Goal: Transaction & Acquisition: Book appointment/travel/reservation

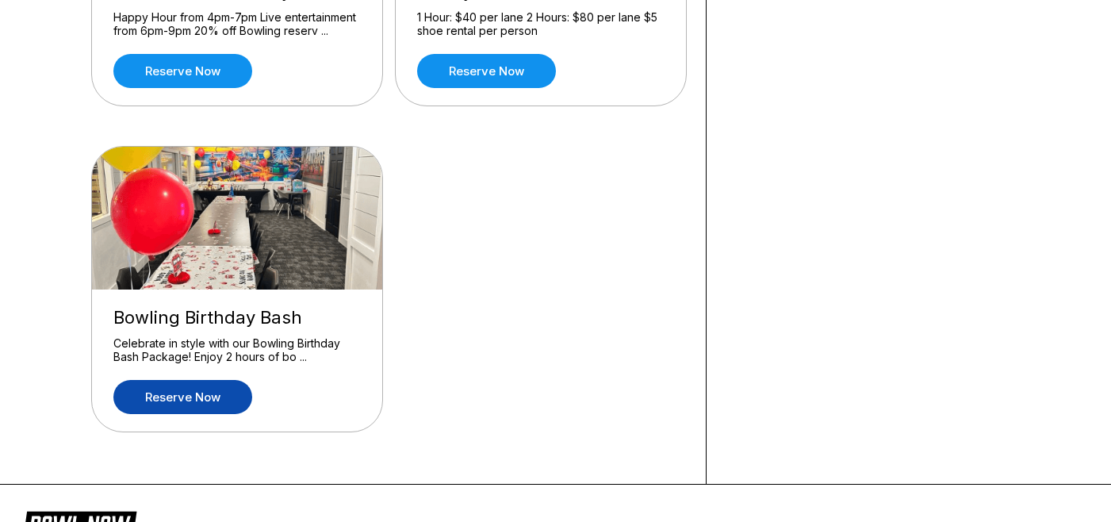
scroll to position [369, 0]
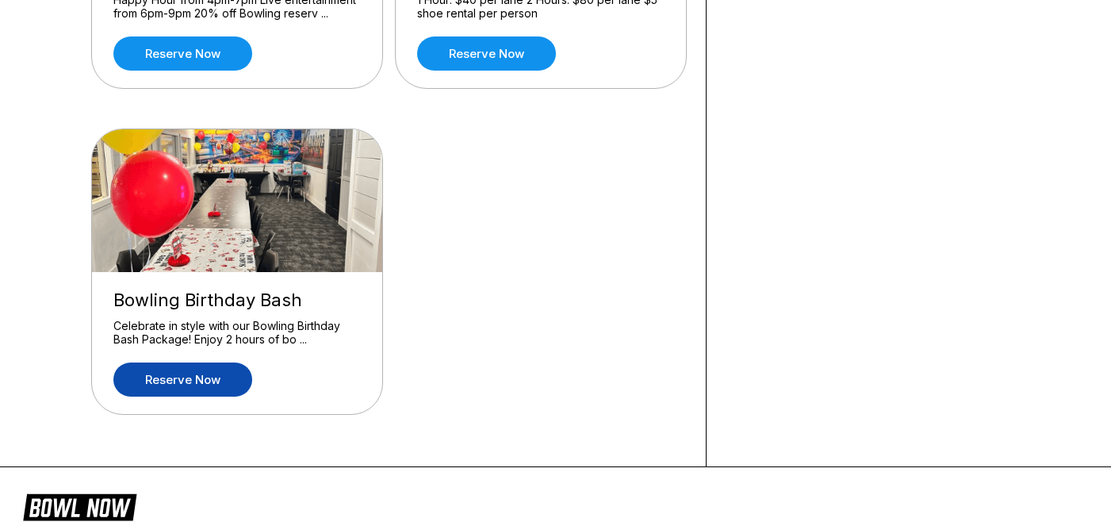
click at [203, 389] on link "Reserve now" at bounding box center [182, 379] width 139 height 34
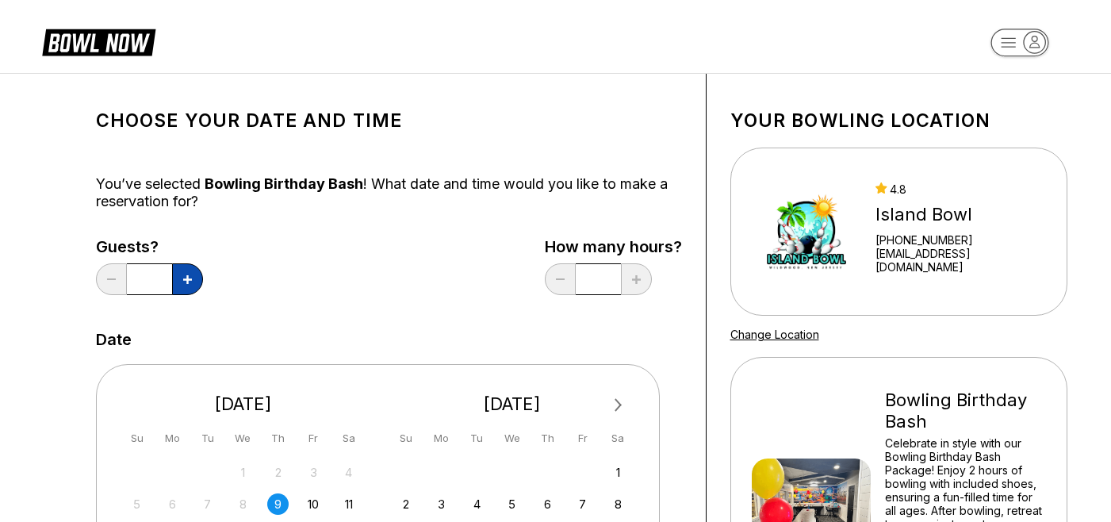
click at [182, 278] on button at bounding box center [187, 279] width 31 height 32
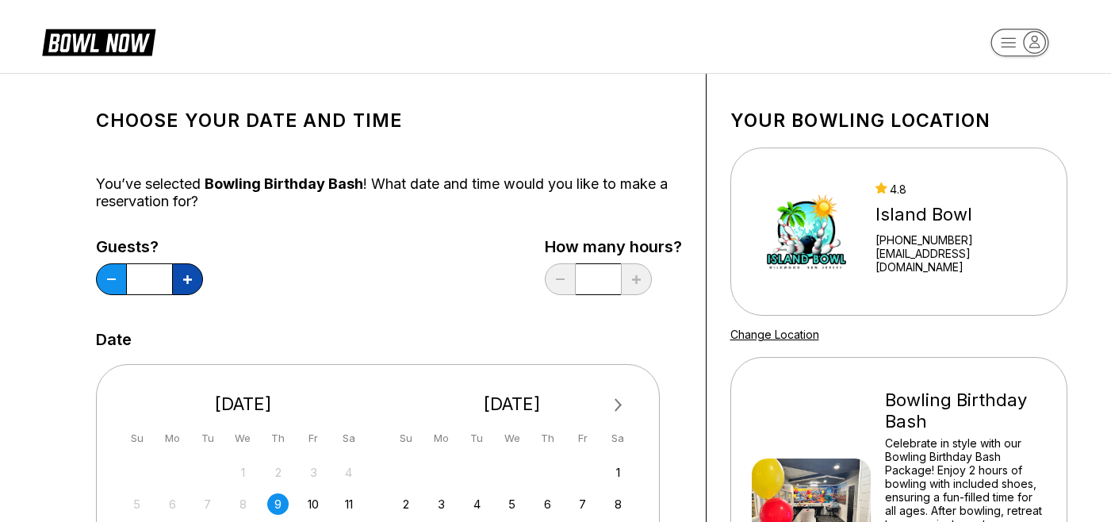
click at [182, 278] on button at bounding box center [187, 279] width 31 height 32
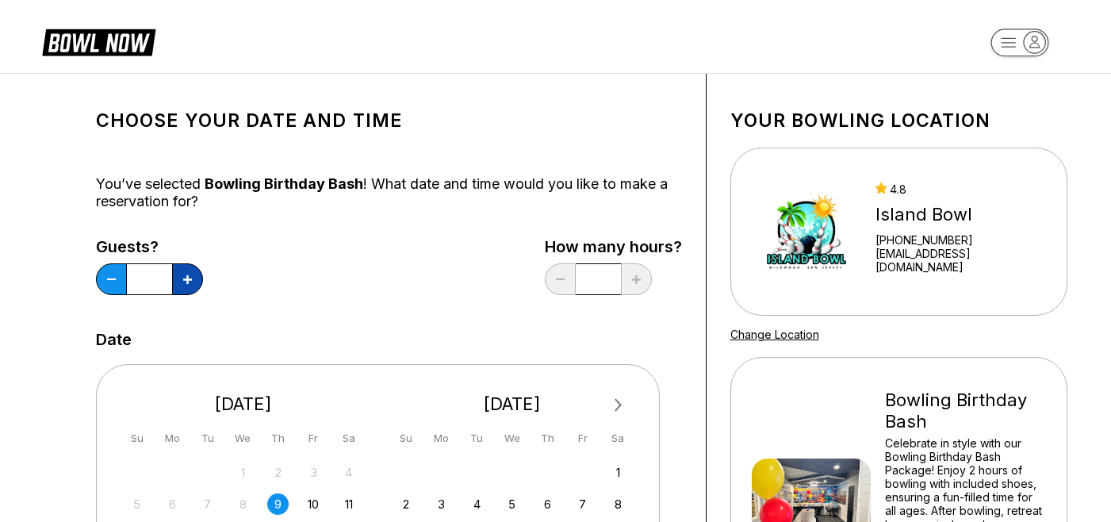
click at [182, 278] on button at bounding box center [187, 279] width 31 height 32
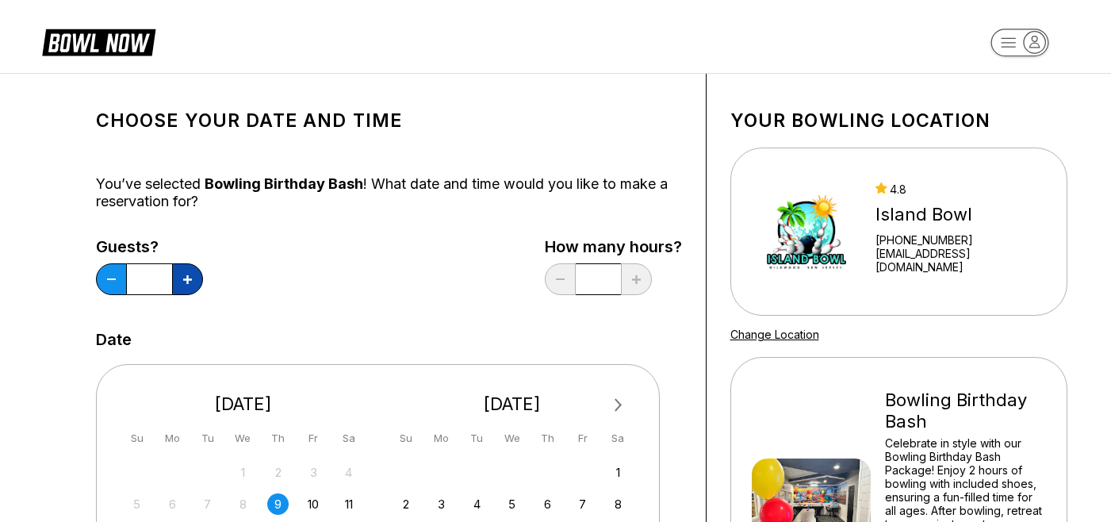
type input "**"
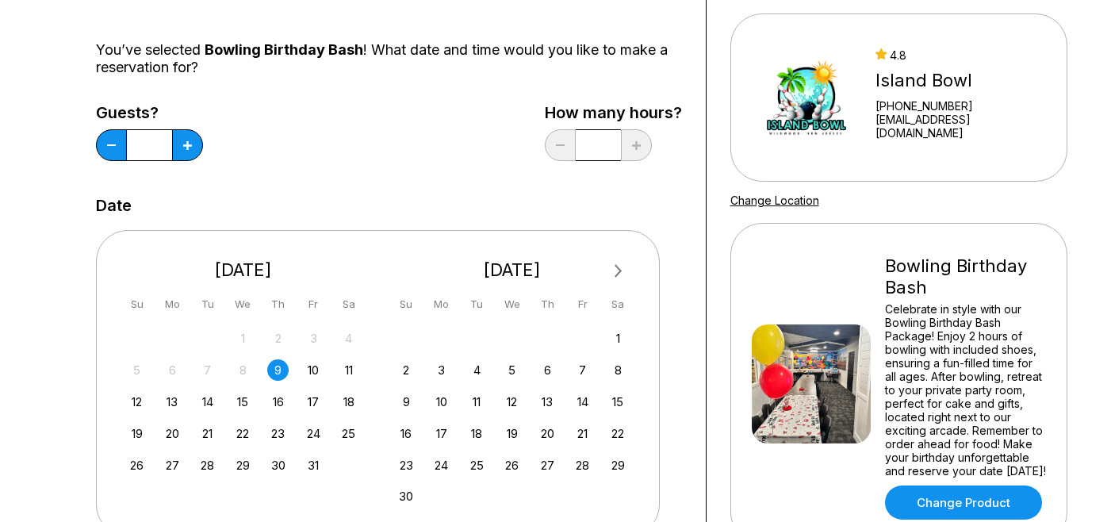
scroll to position [136, 0]
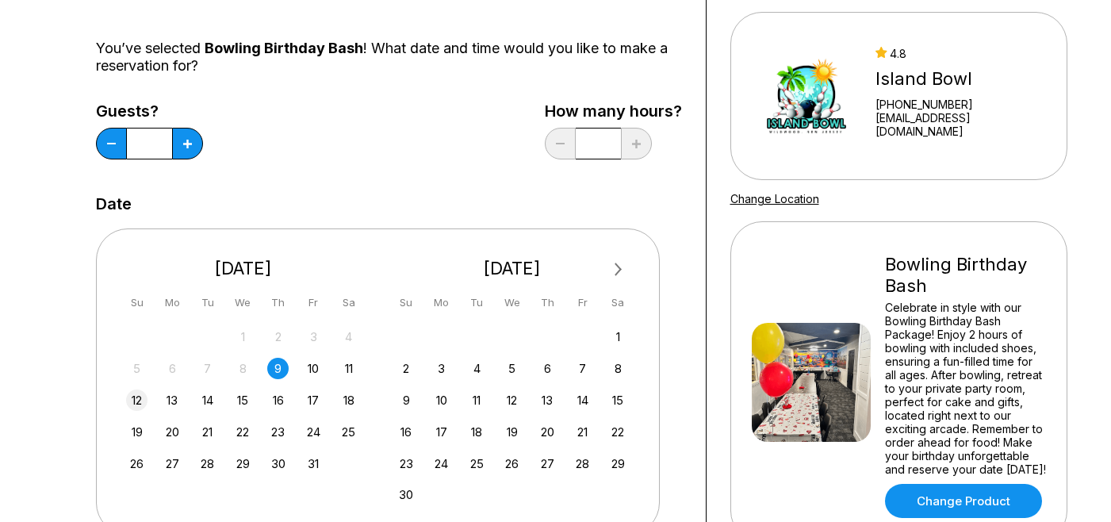
click at [141, 396] on div "12" at bounding box center [136, 399] width 21 height 21
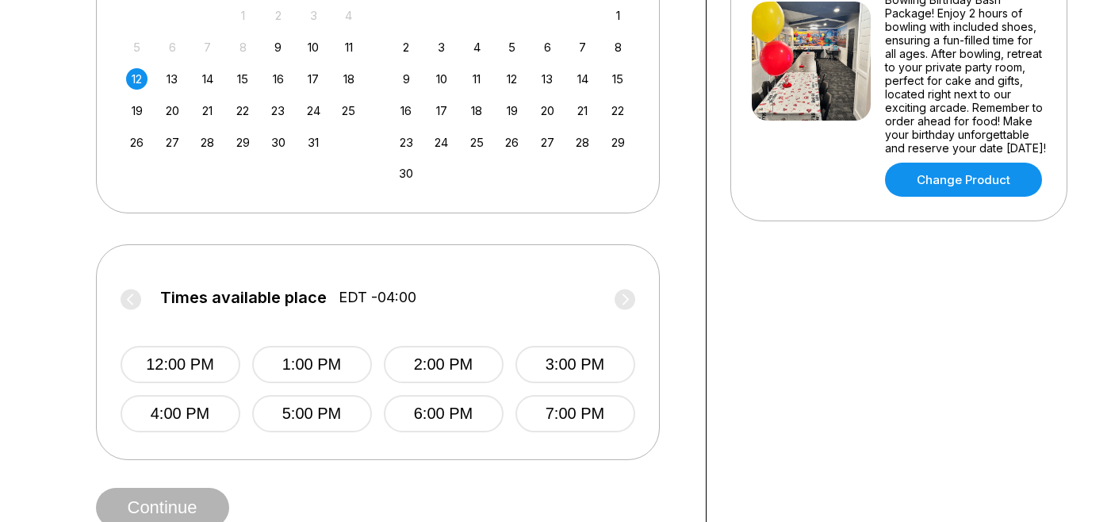
scroll to position [461, 0]
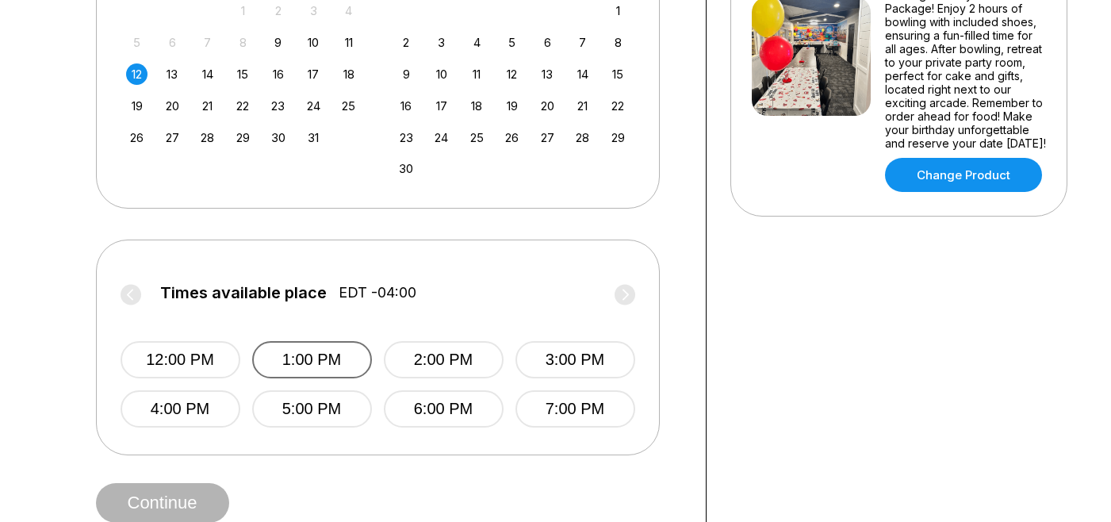
click at [308, 352] on button "1:00 PM" at bounding box center [312, 359] width 120 height 37
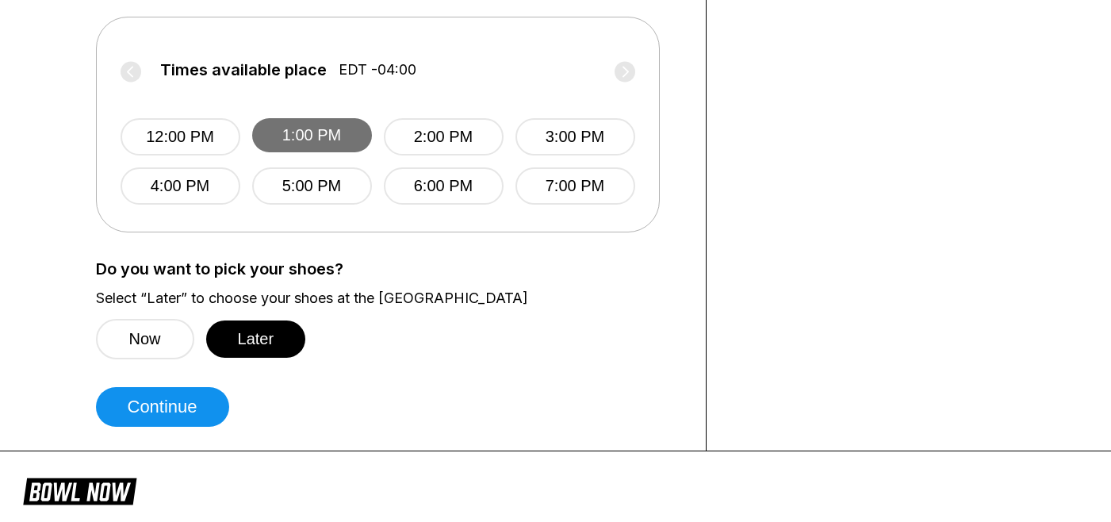
scroll to position [691, 0]
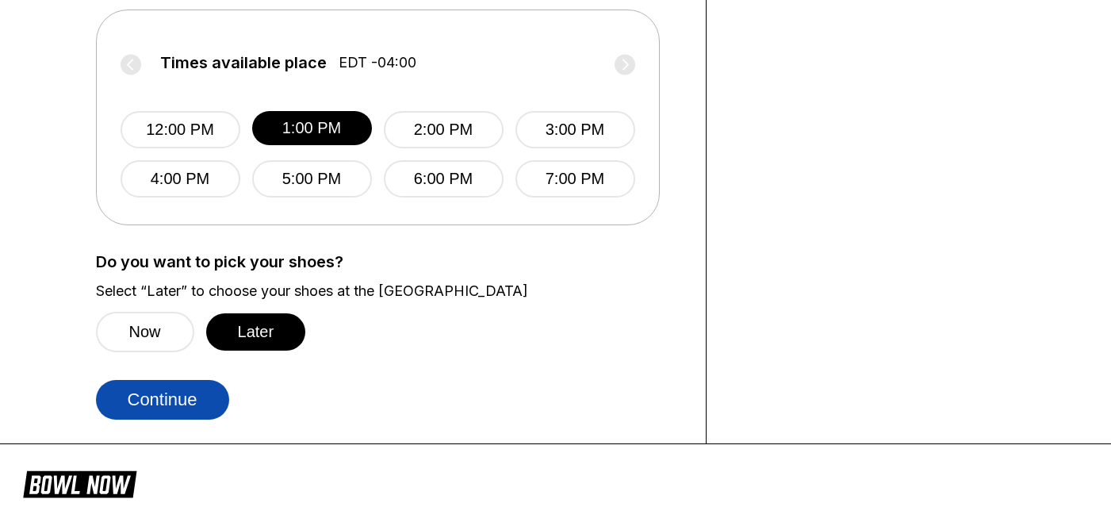
click at [197, 399] on button "Continue" at bounding box center [162, 400] width 133 height 40
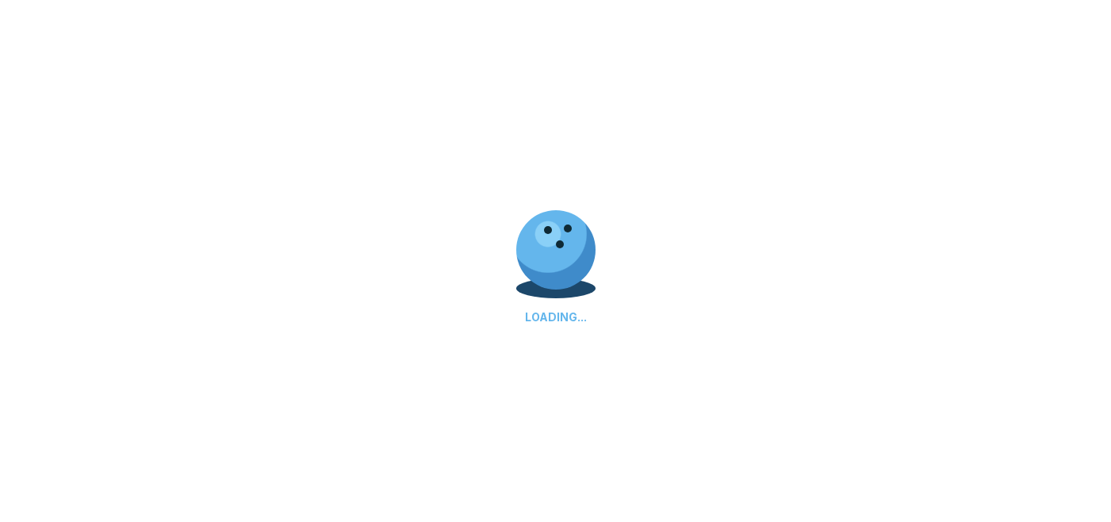
select select "**"
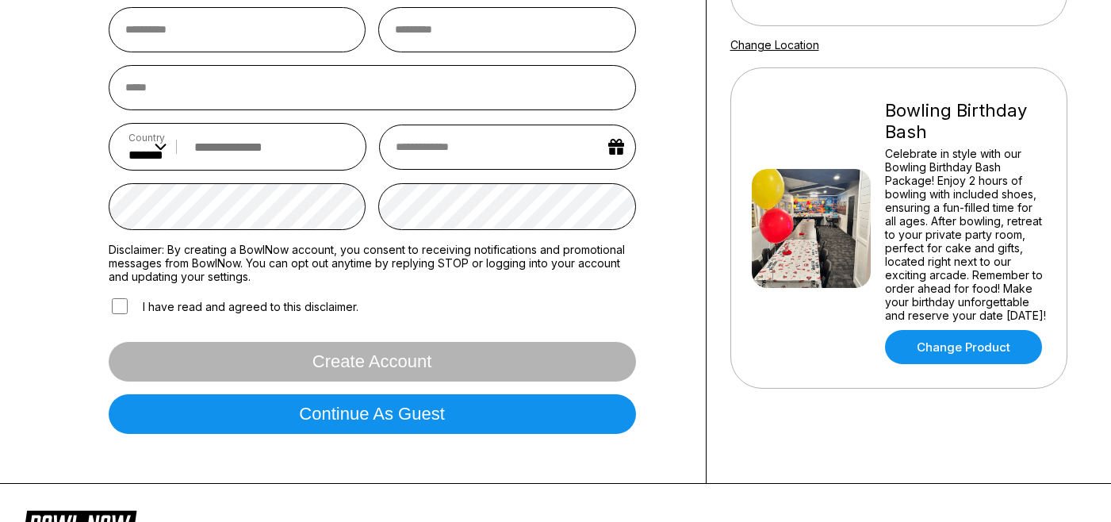
scroll to position [290, 0]
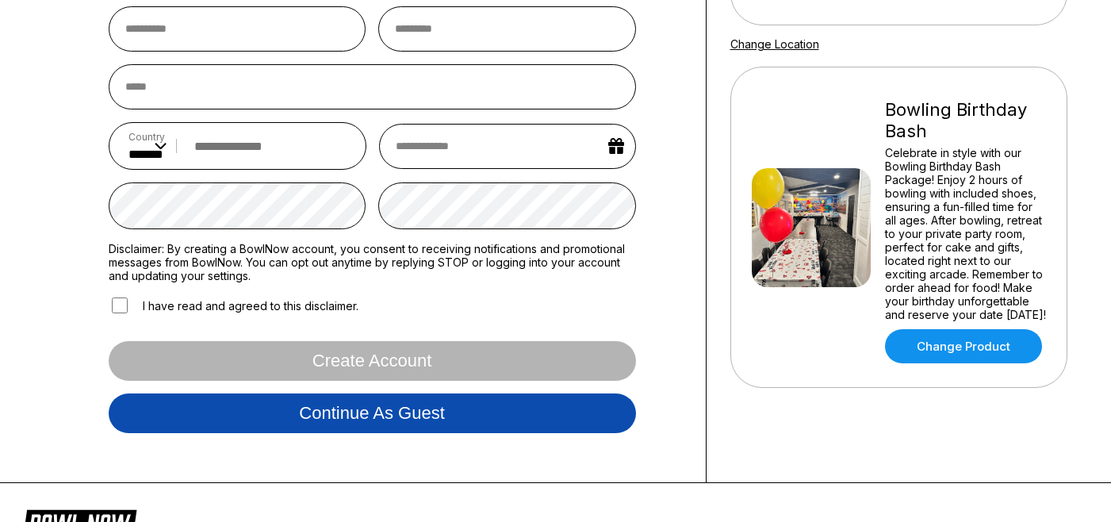
click at [346, 414] on button "Continue as guest" at bounding box center [372, 413] width 527 height 40
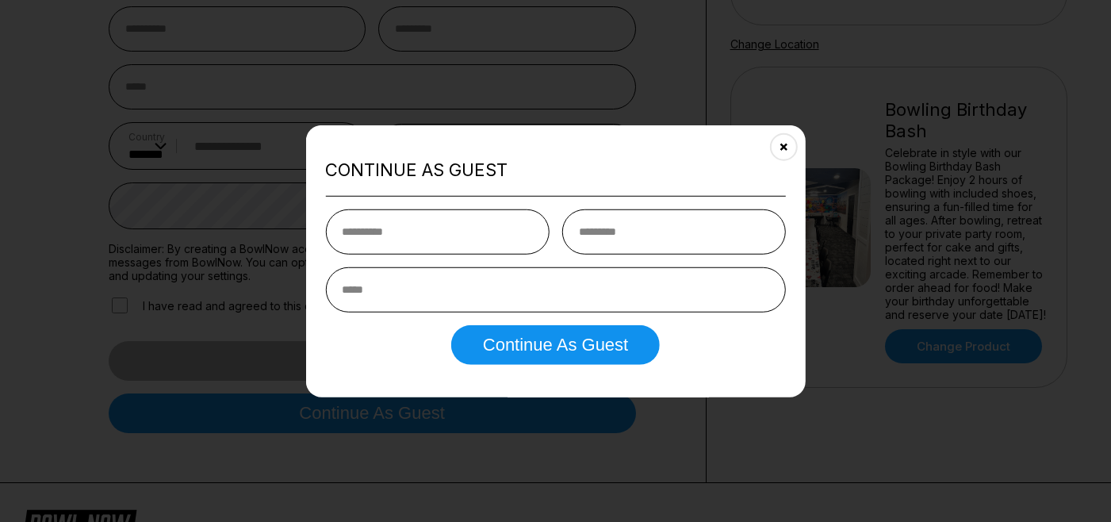
type input "******"
click at [433, 295] on input "email" at bounding box center [555, 288] width 460 height 45
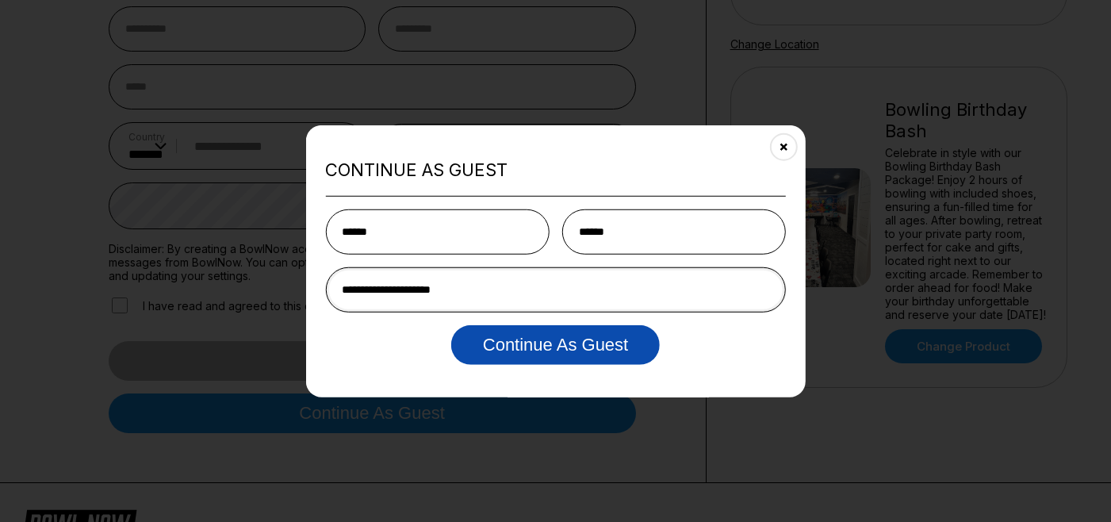
type input "**********"
click at [581, 336] on button "Continue as Guest" at bounding box center [555, 344] width 209 height 40
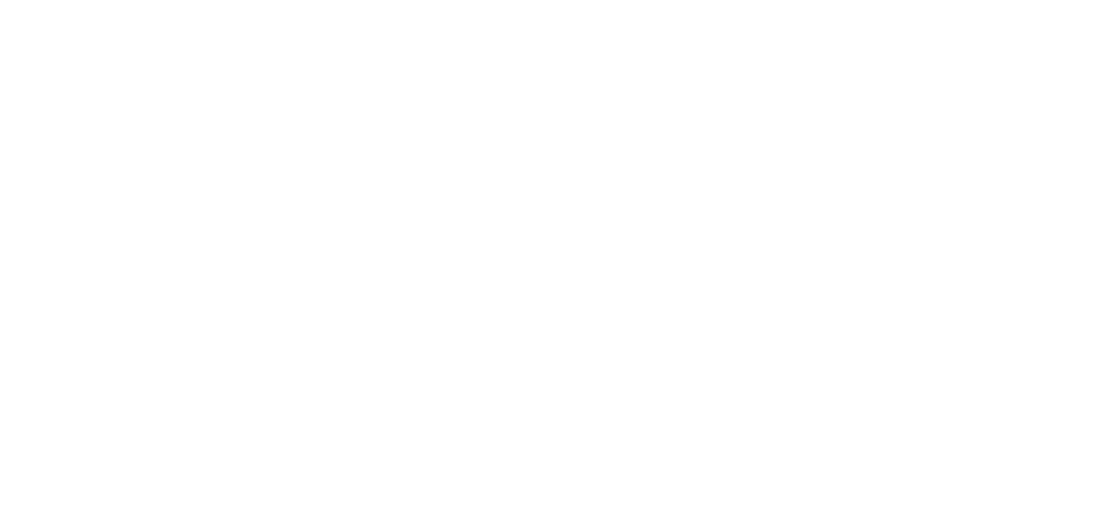
scroll to position [0, 0]
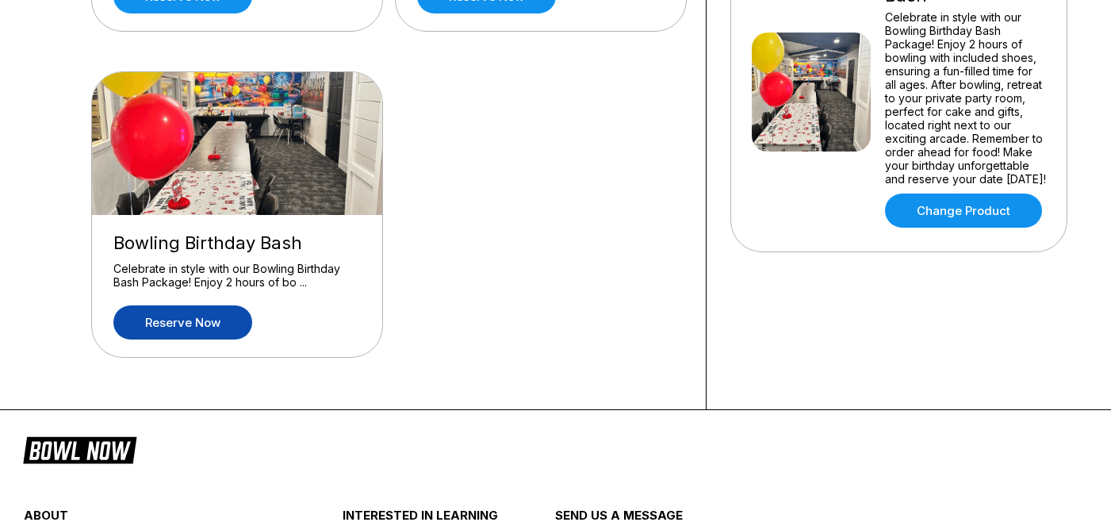
scroll to position [449, 0]
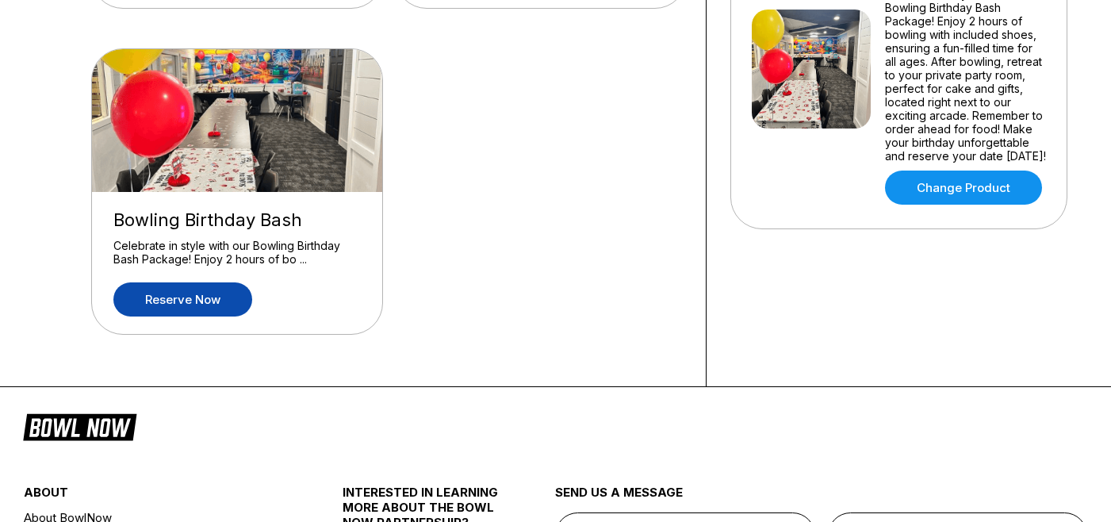
click at [215, 312] on link "Reserve now" at bounding box center [182, 299] width 139 height 34
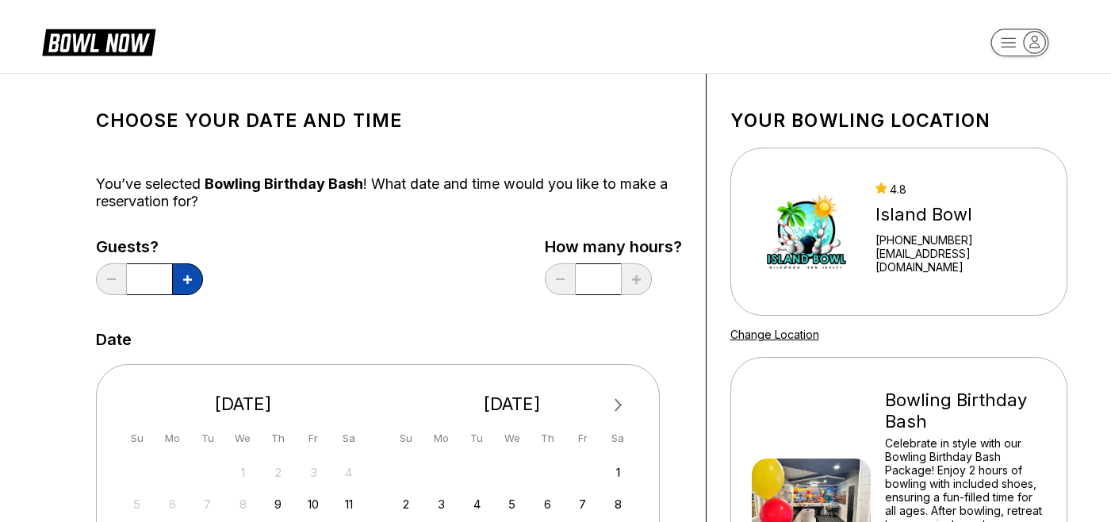
click at [185, 289] on button at bounding box center [187, 279] width 31 height 32
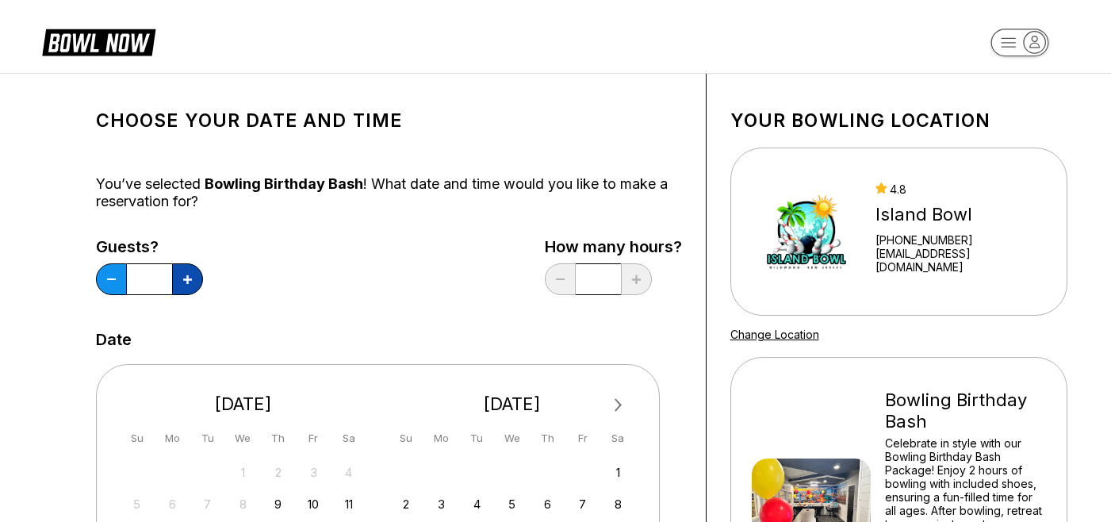
click at [185, 289] on button at bounding box center [187, 279] width 31 height 32
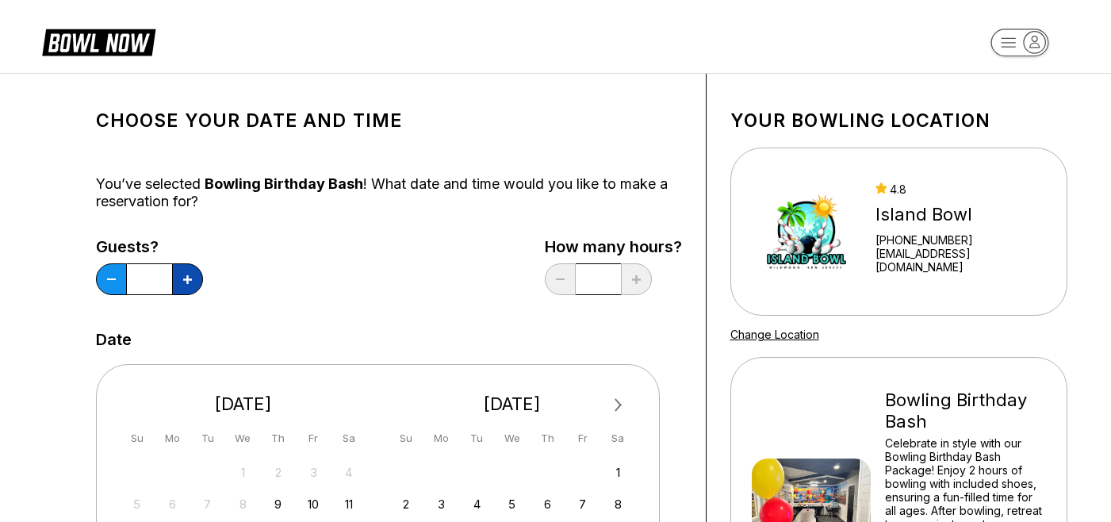
click at [185, 289] on button at bounding box center [187, 279] width 31 height 32
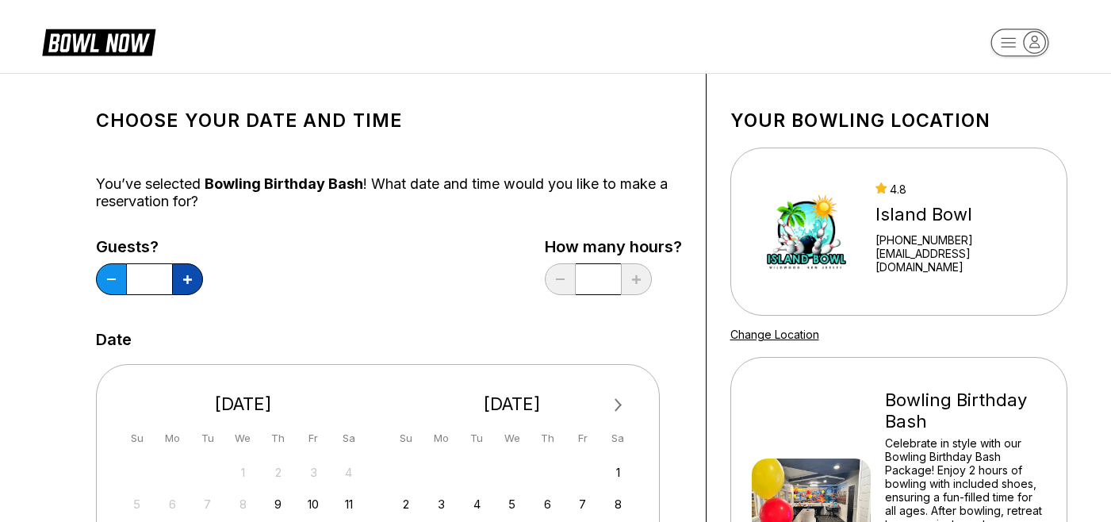
type input "**"
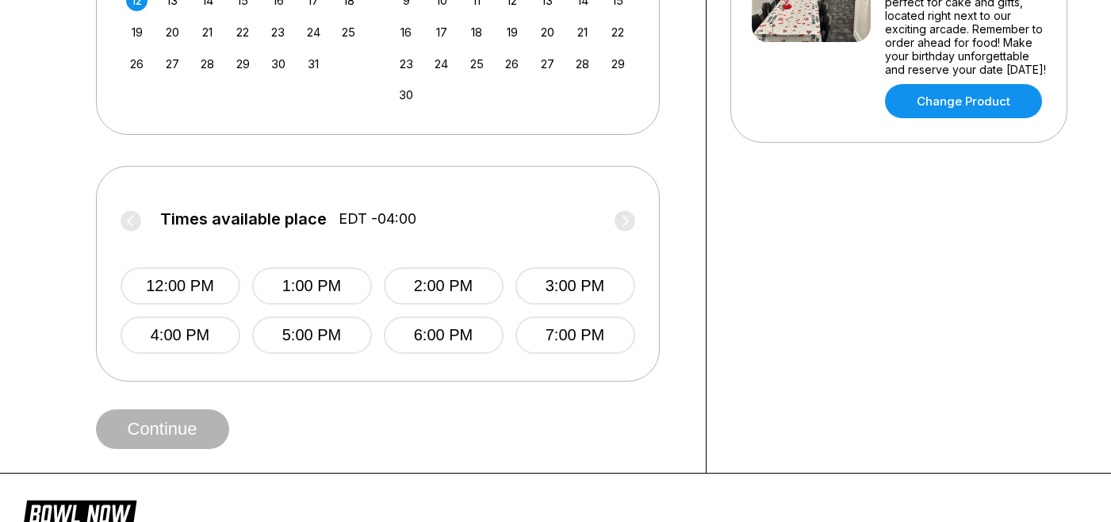
scroll to position [538, 0]
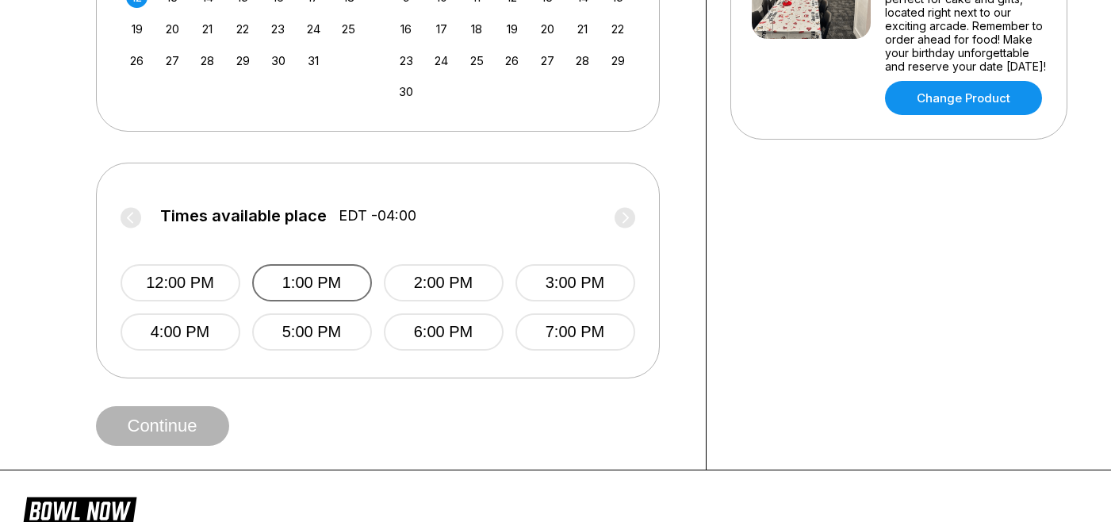
click at [314, 285] on button "1:00 PM" at bounding box center [312, 282] width 120 height 37
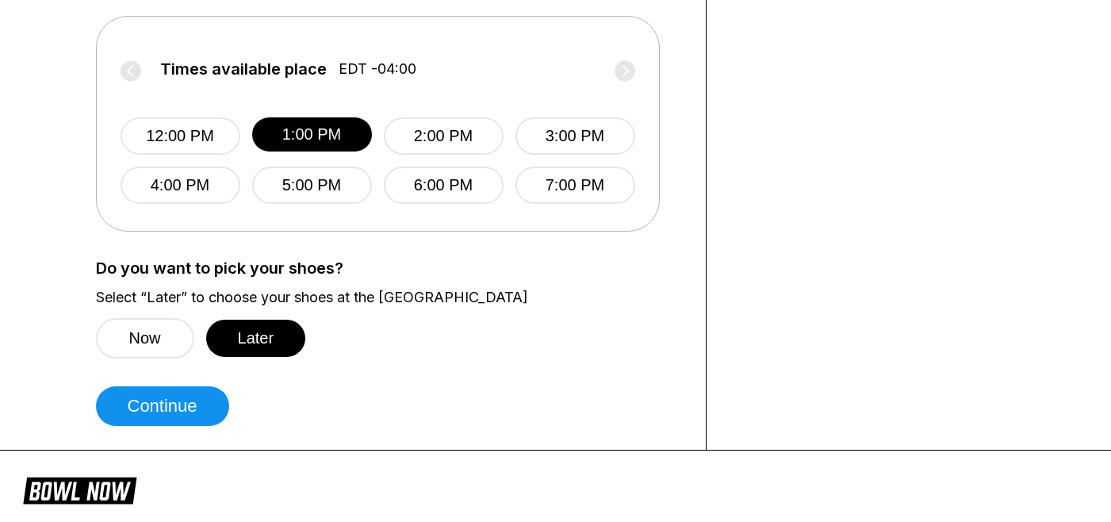
scroll to position [686, 0]
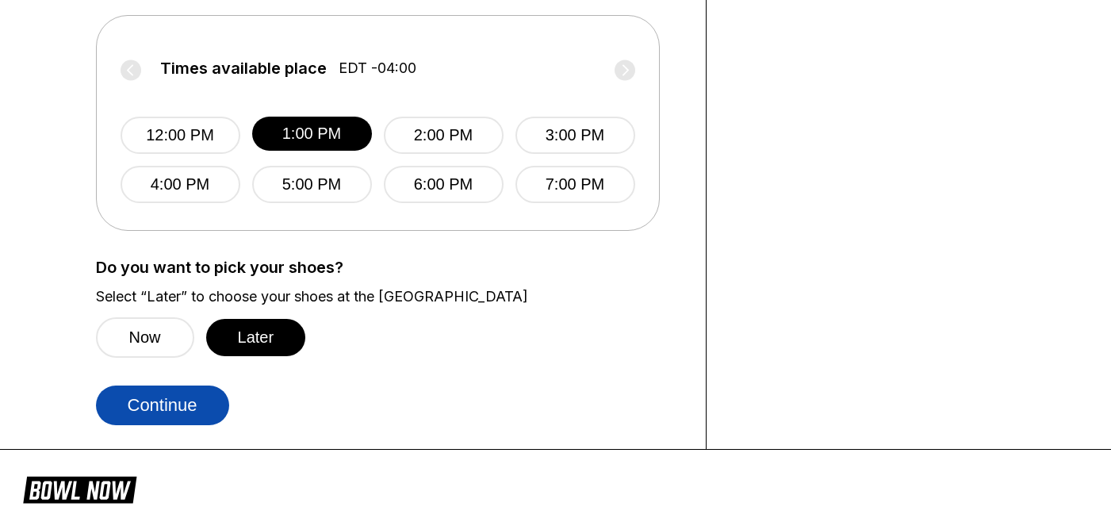
click at [192, 416] on button "Continue" at bounding box center [162, 405] width 133 height 40
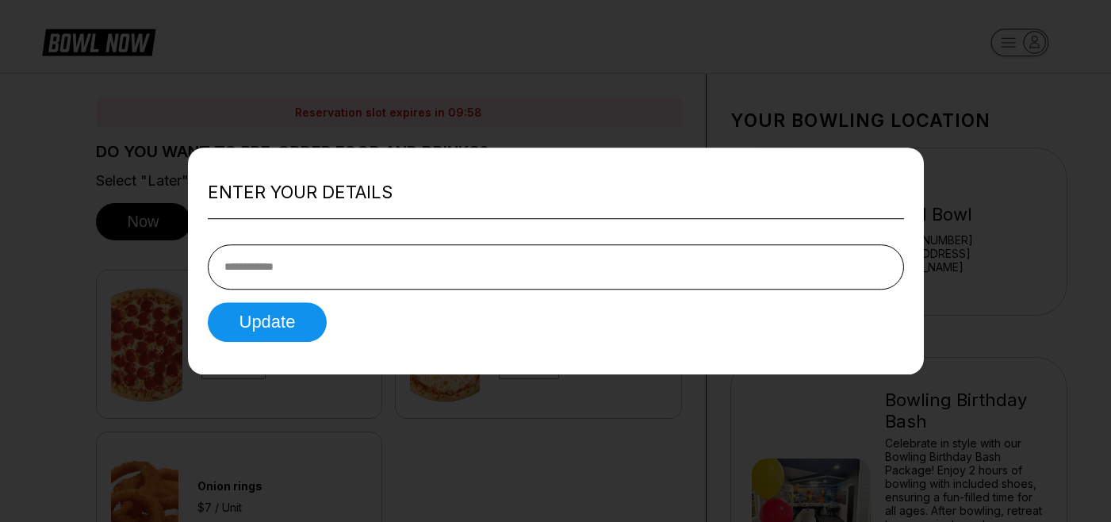
type input "**********"
click at [287, 328] on button "Update" at bounding box center [268, 322] width 120 height 40
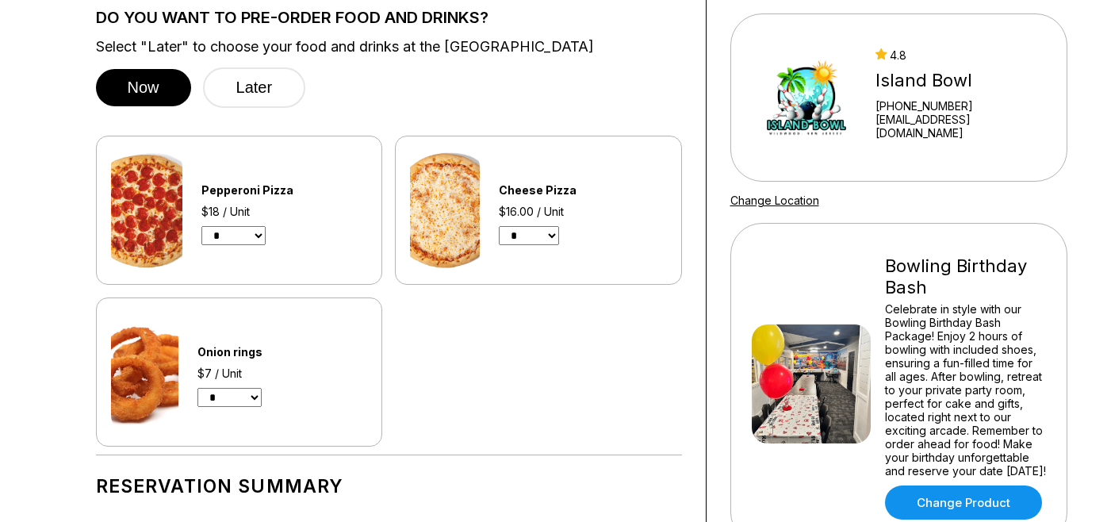
scroll to position [136, 0]
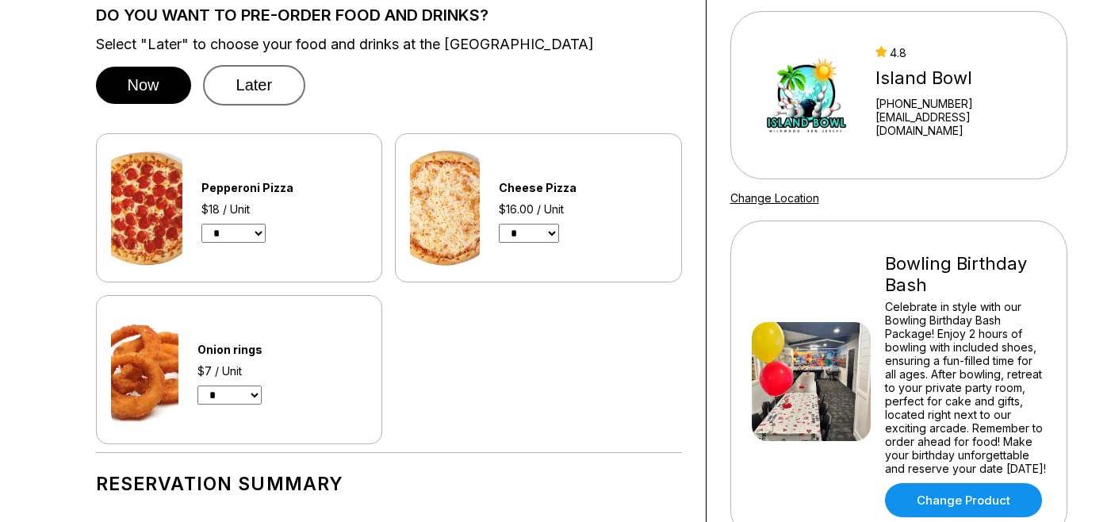
click at [262, 99] on button "Later" at bounding box center [254, 85] width 103 height 40
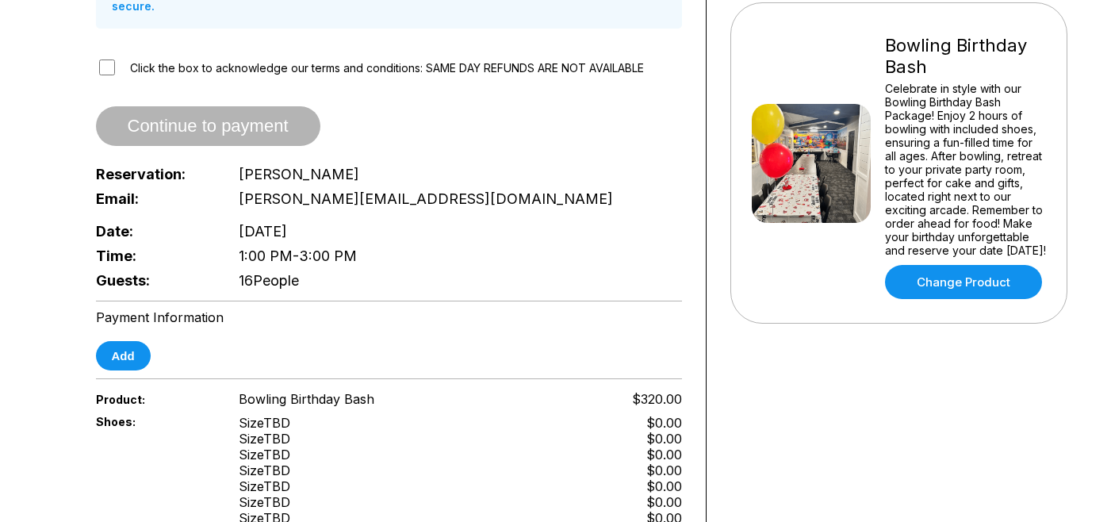
scroll to position [383, 0]
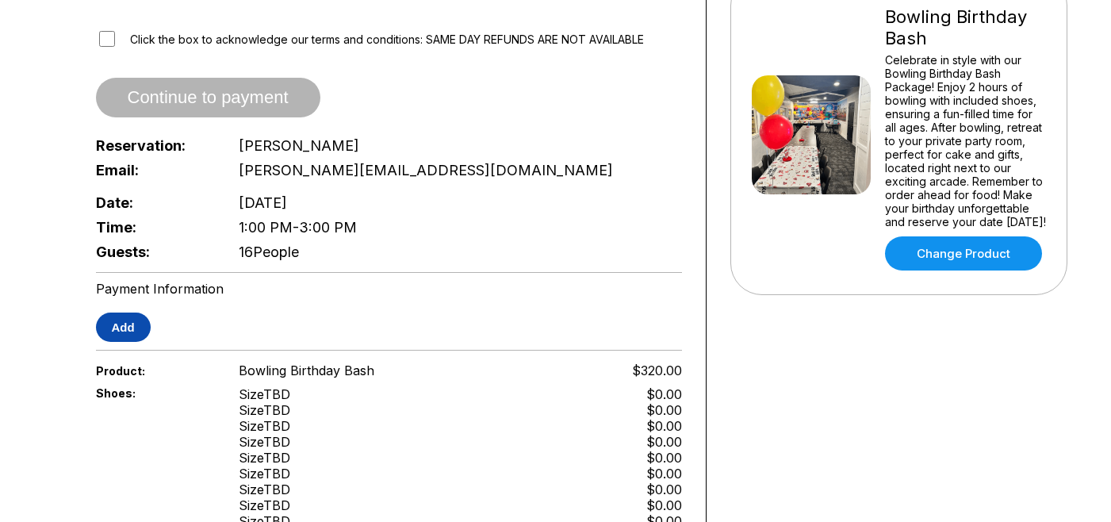
click at [117, 312] on button "Add" at bounding box center [123, 326] width 55 height 29
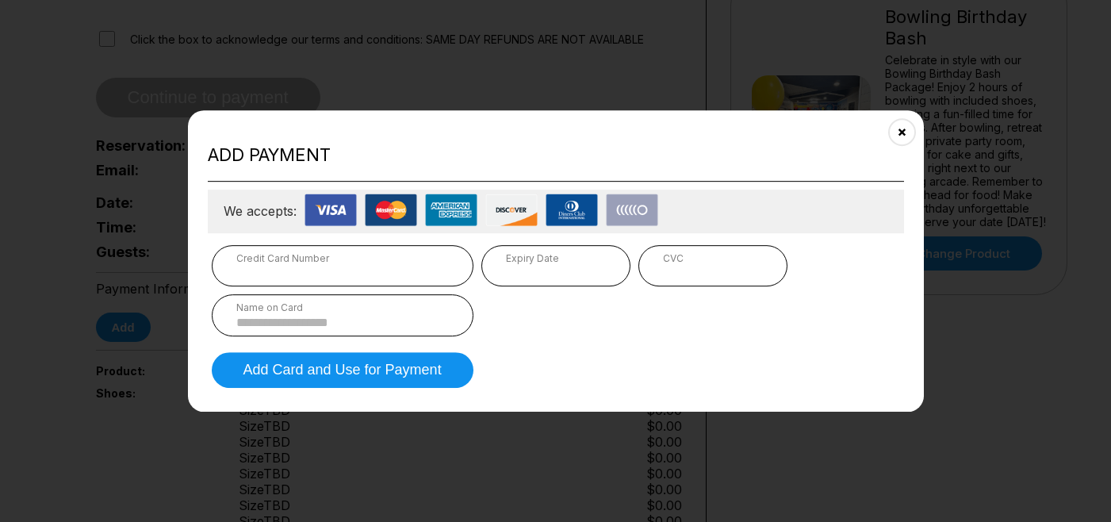
click at [331, 258] on div "Credit Card Number" at bounding box center [342, 258] width 212 height 12
click at [352, 316] on input at bounding box center [342, 322] width 212 height 13
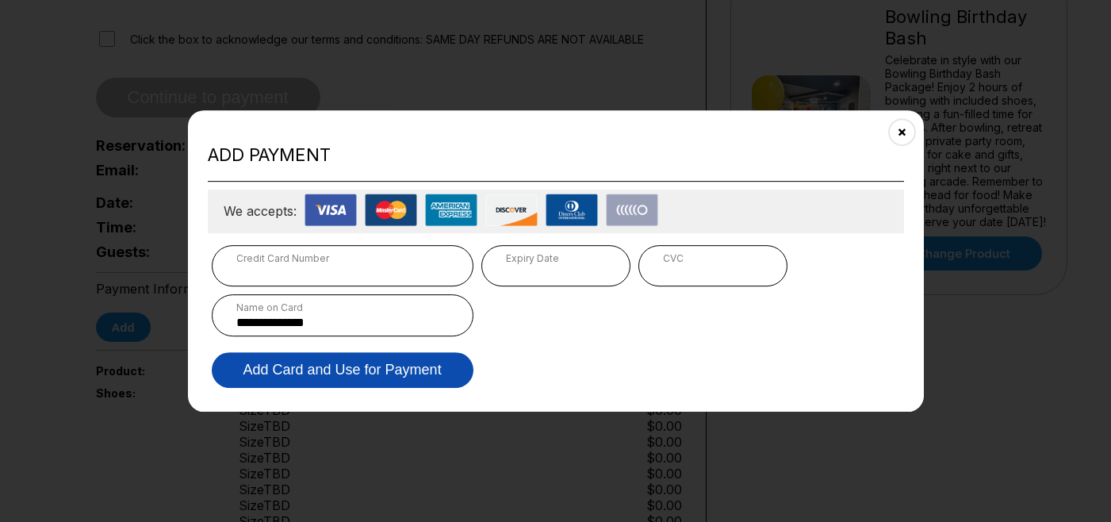
type input "**********"
click at [362, 365] on button "Add Card and Use for Payment" at bounding box center [343, 370] width 262 height 36
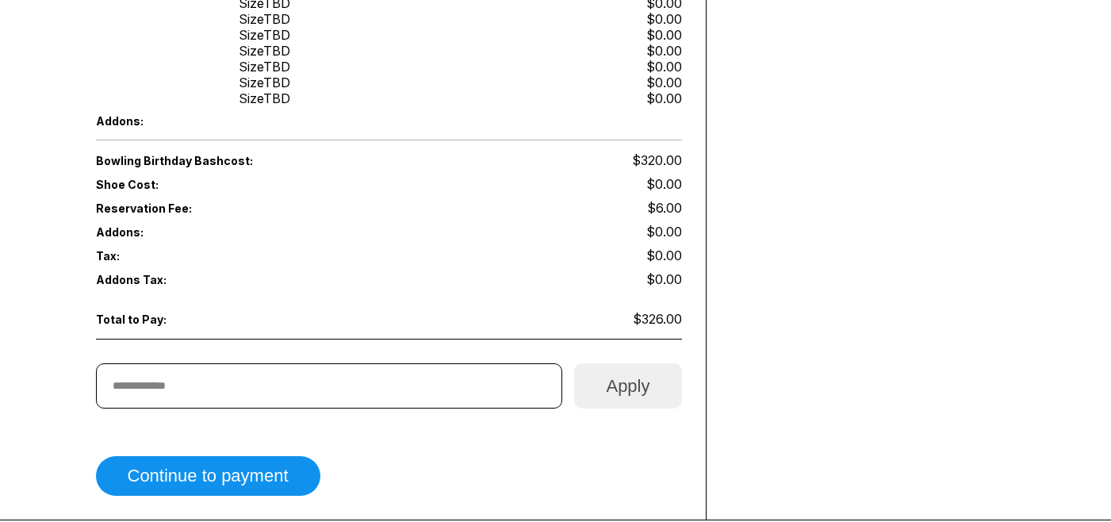
scroll to position [1012, 0]
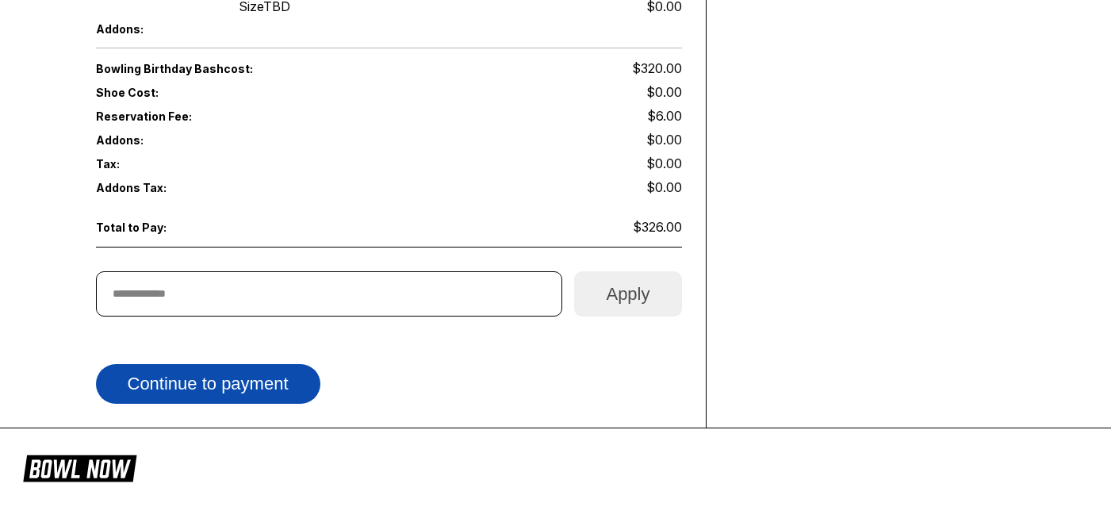
click at [279, 369] on button "Continue to payment" at bounding box center [208, 384] width 224 height 40
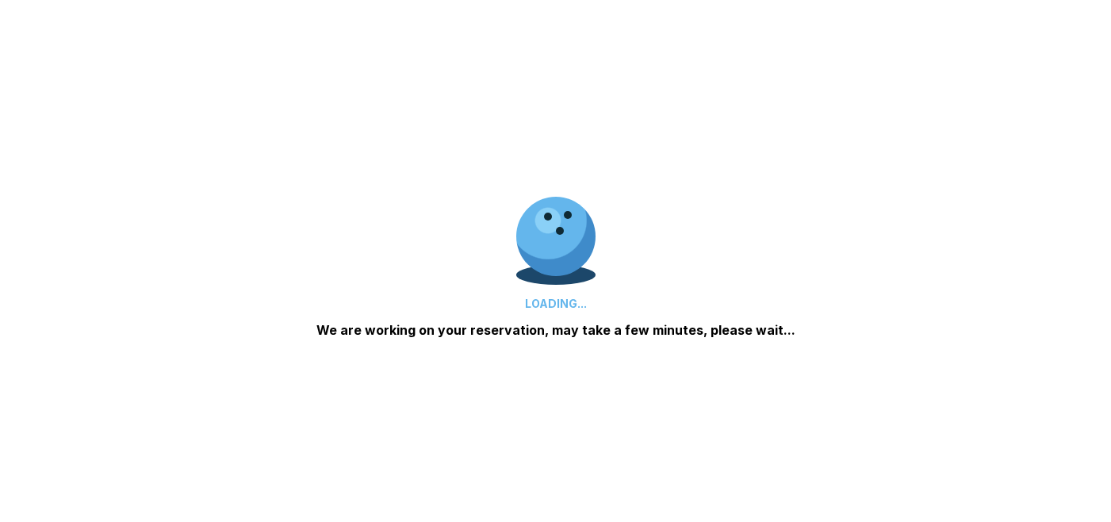
scroll to position [0, 0]
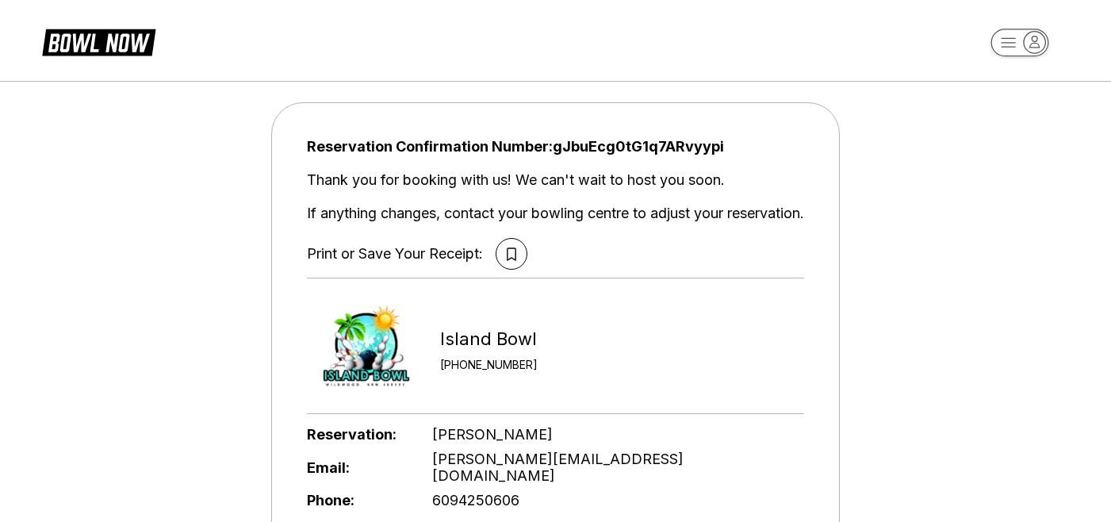
click at [1016, 47] on rect "button" at bounding box center [1019, 43] width 58 height 28
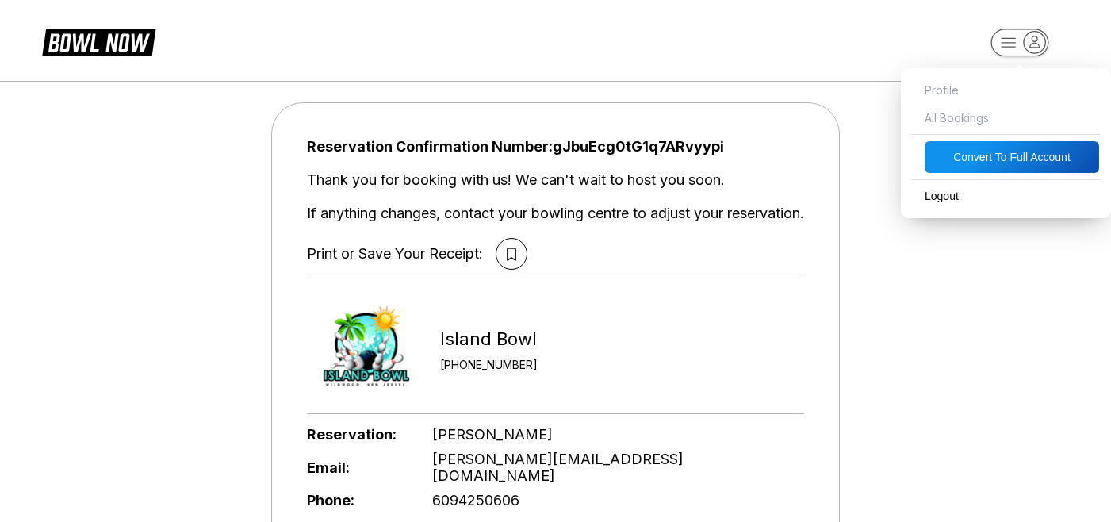
click at [992, 154] on button "Convert to Full Account" at bounding box center [1012, 157] width 174 height 32
select select "*"
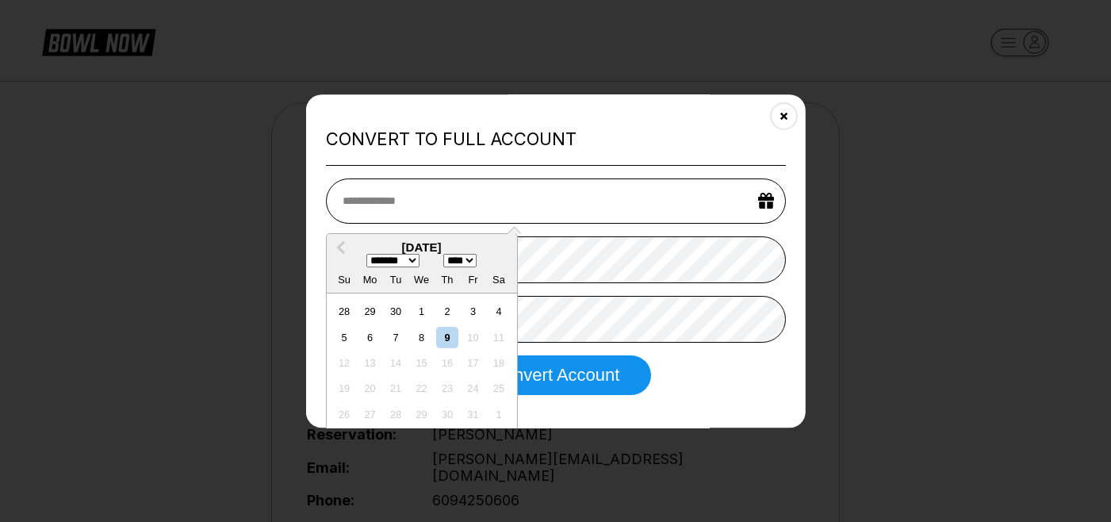
click at [477, 262] on select "**** **** **** **** **** **** **** **** **** **** **** **** **** **** **** ****…" at bounding box center [459, 260] width 33 height 13
select select "****"
click at [397, 362] on div "14" at bounding box center [395, 362] width 21 height 21
type input "**********"
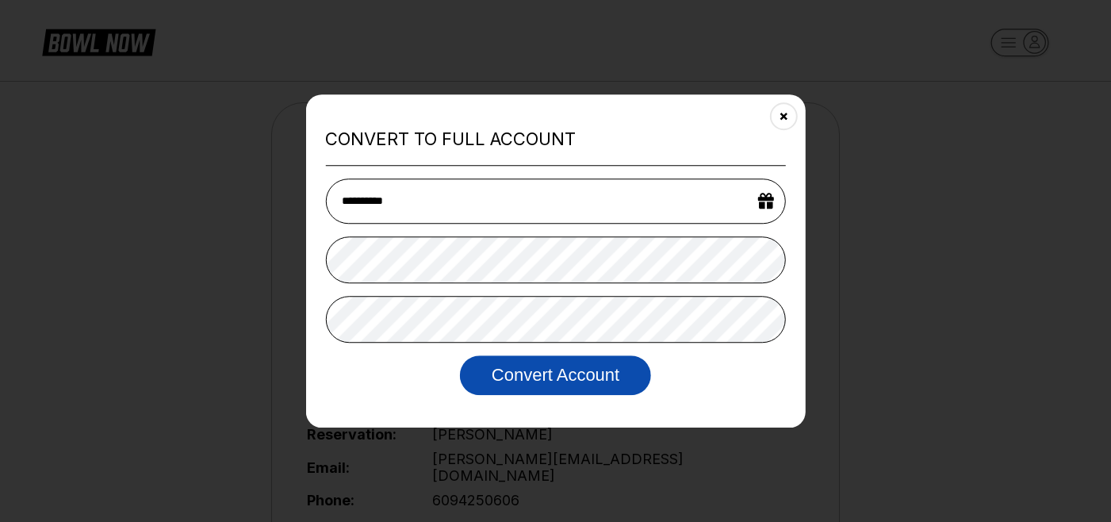
click at [512, 392] on button "Convert Account" at bounding box center [555, 375] width 191 height 40
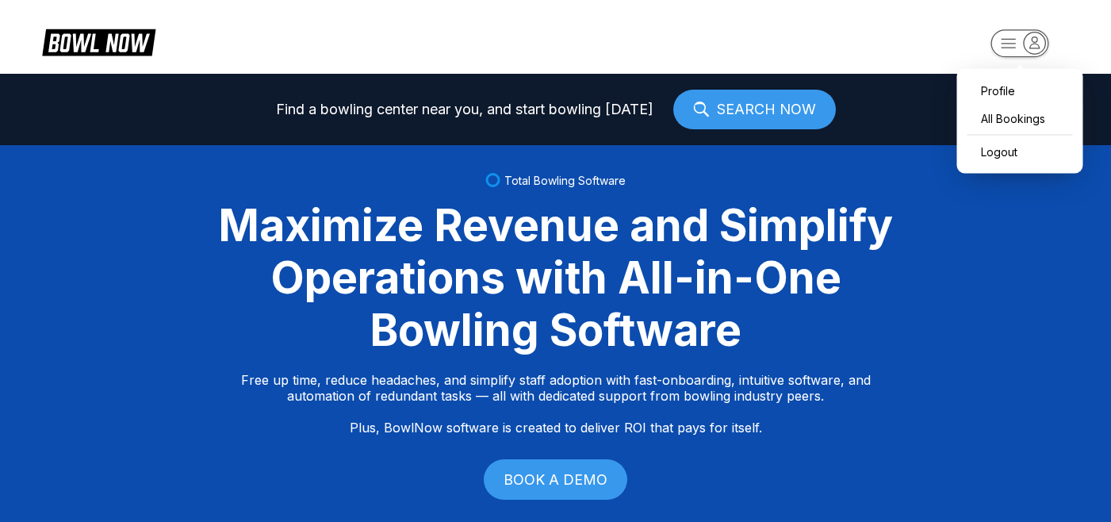
click at [1014, 45] on rect "button" at bounding box center [1019, 43] width 58 height 28
click at [1002, 91] on div "Profile" at bounding box center [1020, 91] width 110 height 28
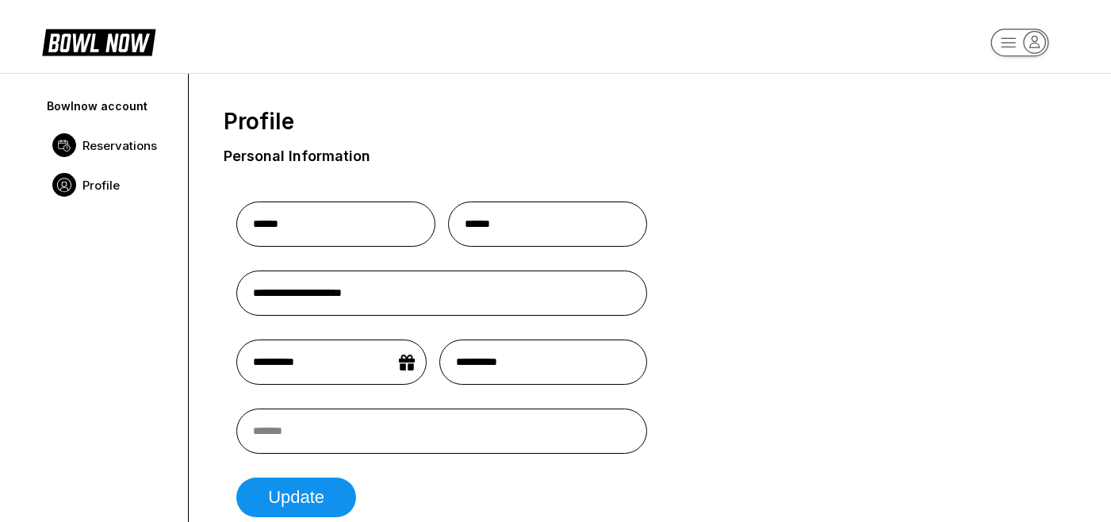
click at [109, 136] on link "Reservations" at bounding box center [109, 145] width 131 height 40
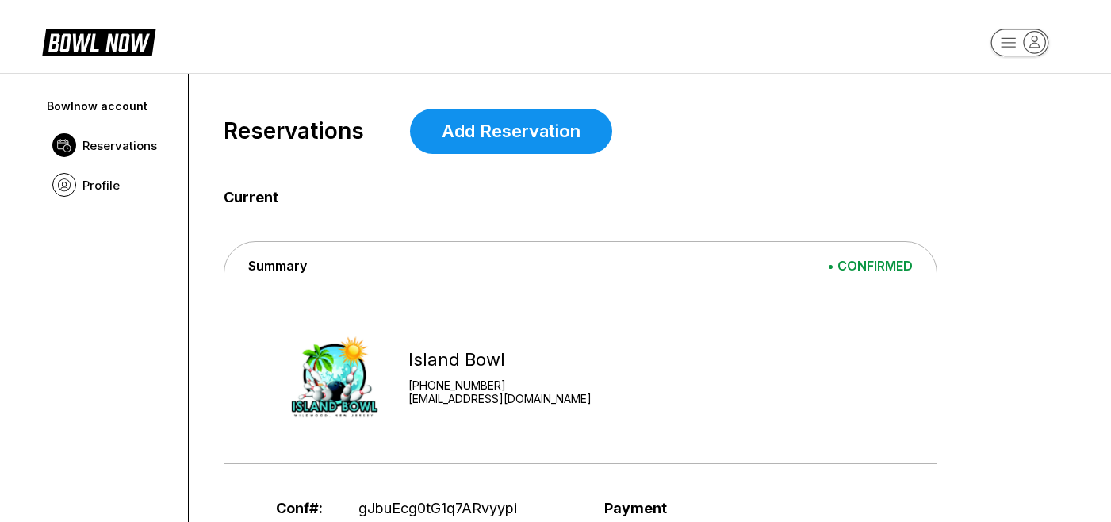
click at [66, 42] on icon at bounding box center [65, 42] width 5 height 13
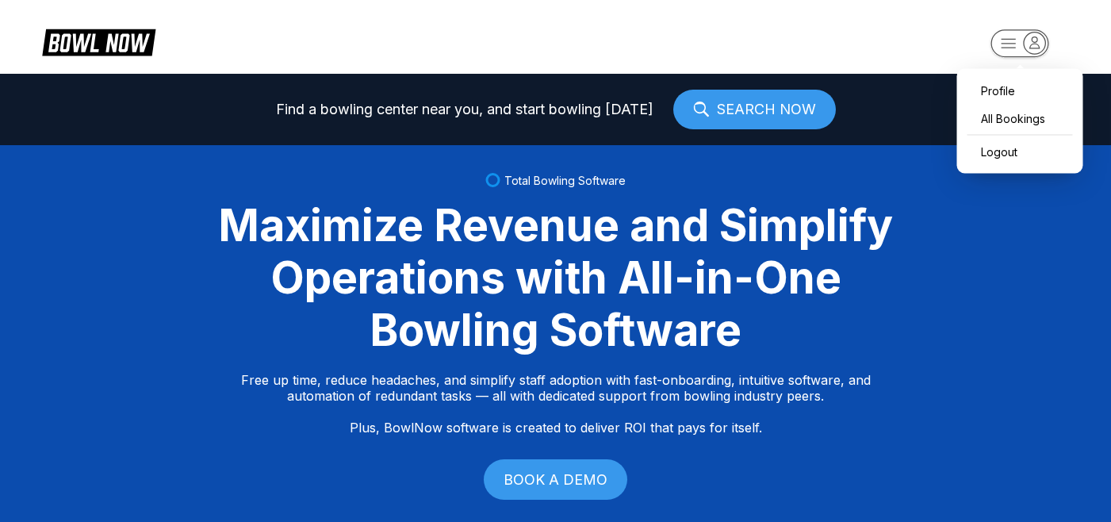
click at [1034, 41] on icon "button" at bounding box center [1035, 41] width 10 height 11
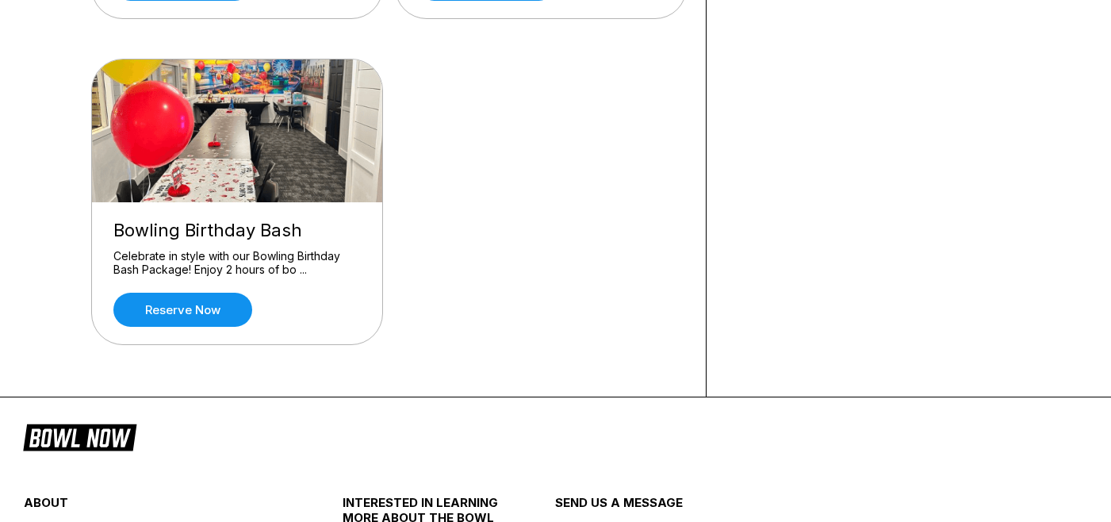
scroll to position [520, 0]
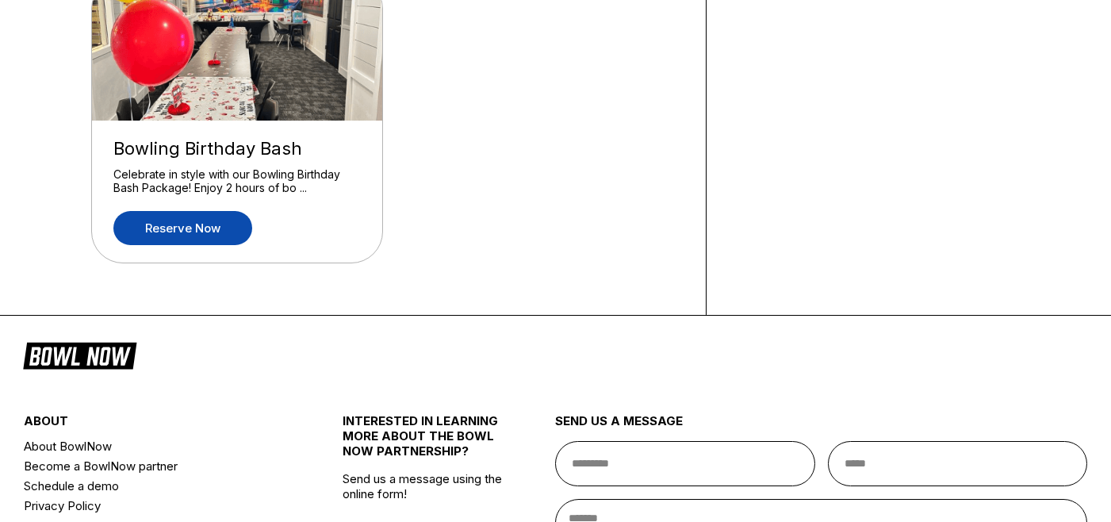
click at [217, 238] on link "Reserve now" at bounding box center [182, 228] width 139 height 34
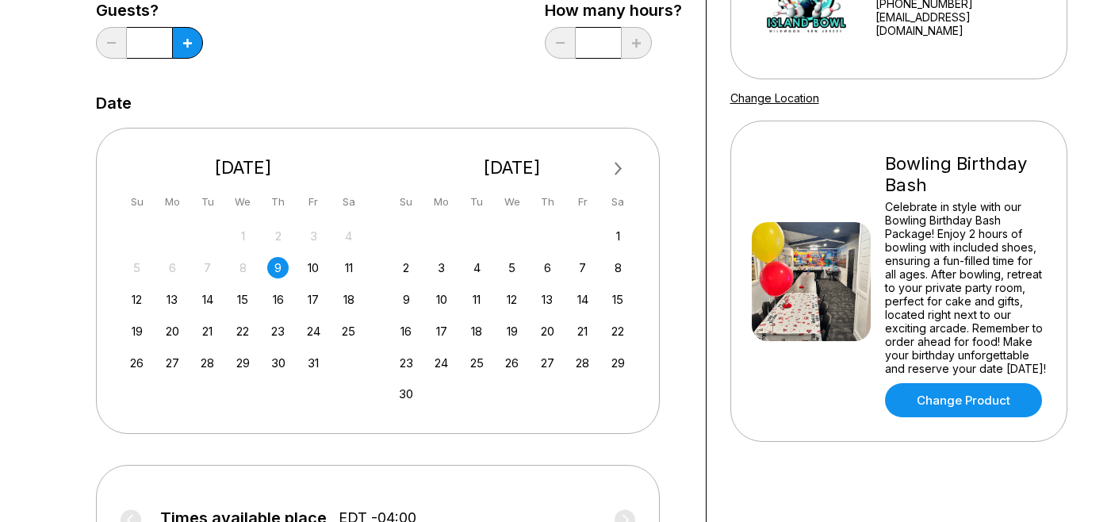
scroll to position [289, 0]
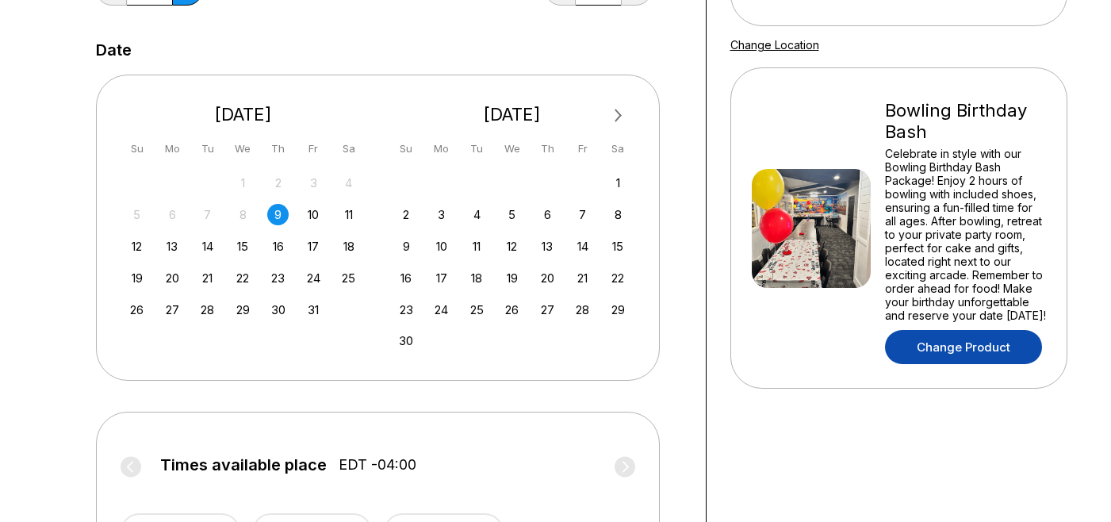
click at [980, 346] on link "Change Product" at bounding box center [963, 347] width 157 height 34
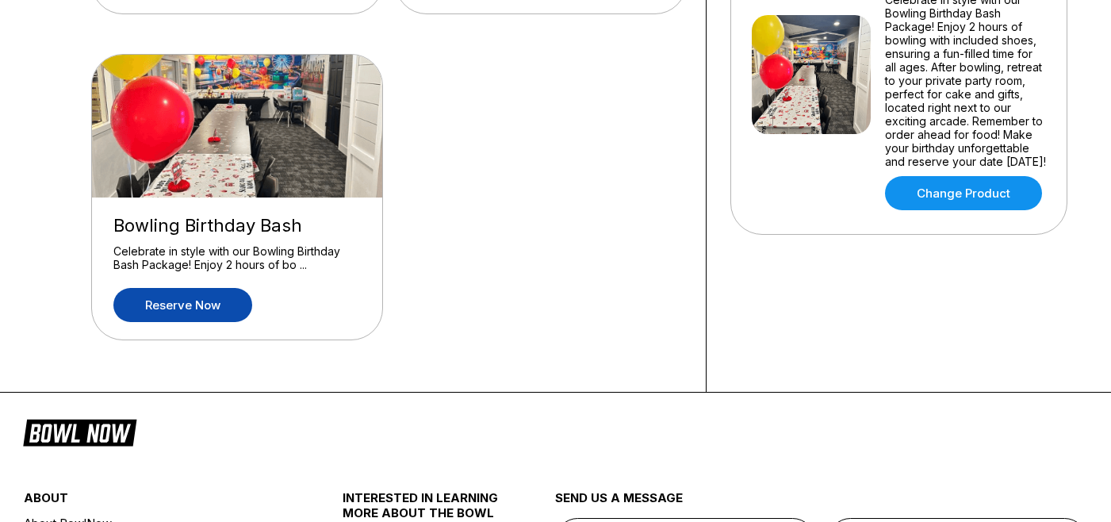
scroll to position [446, 0]
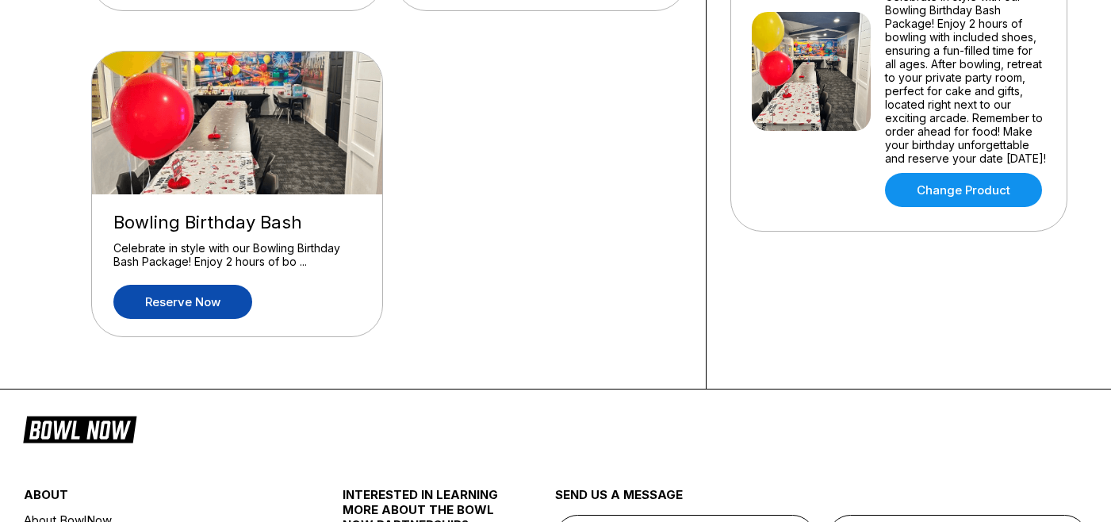
click at [182, 306] on link "Reserve now" at bounding box center [182, 302] width 139 height 34
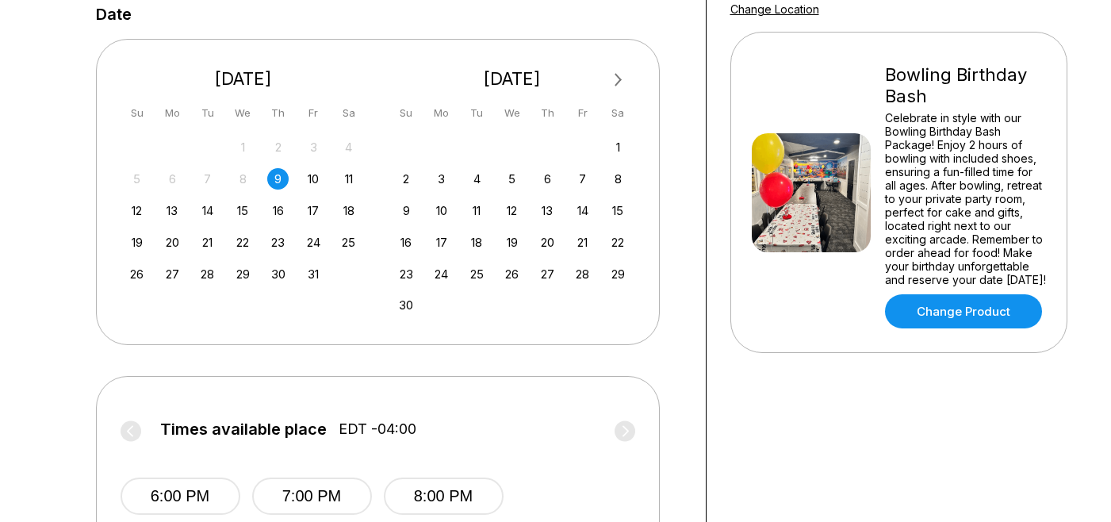
scroll to position [320, 0]
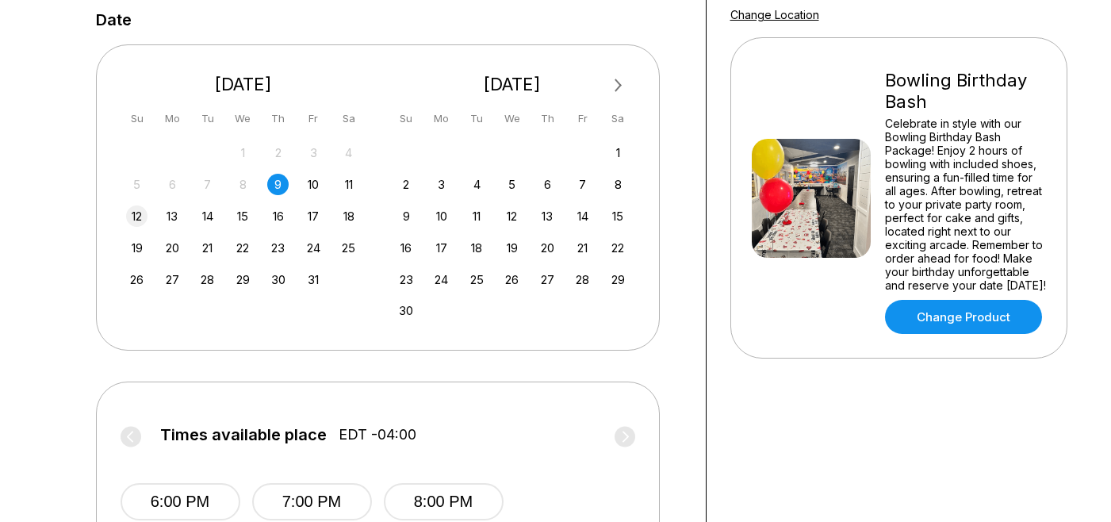
click at [140, 216] on div "12" at bounding box center [136, 215] width 21 height 21
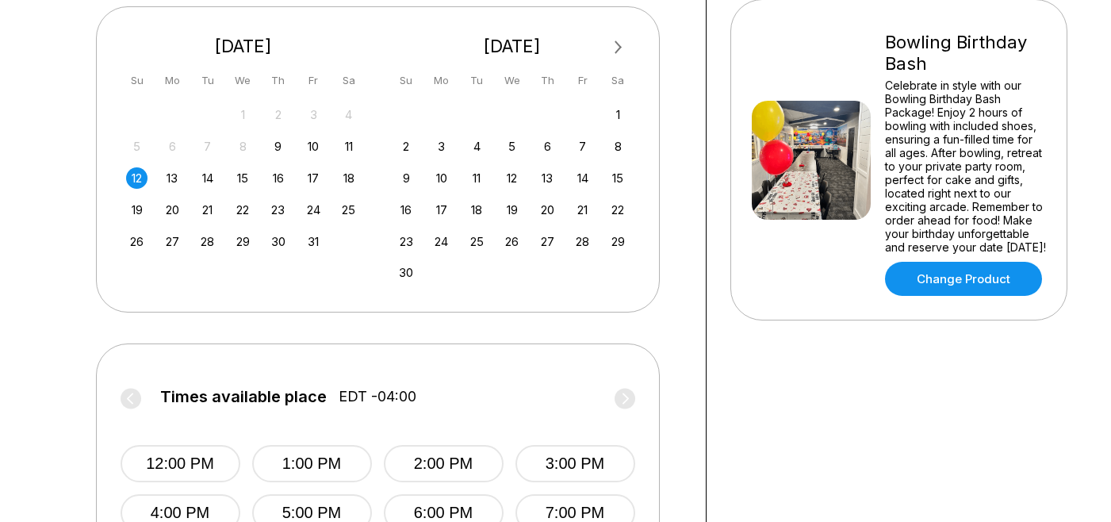
scroll to position [372, 0]
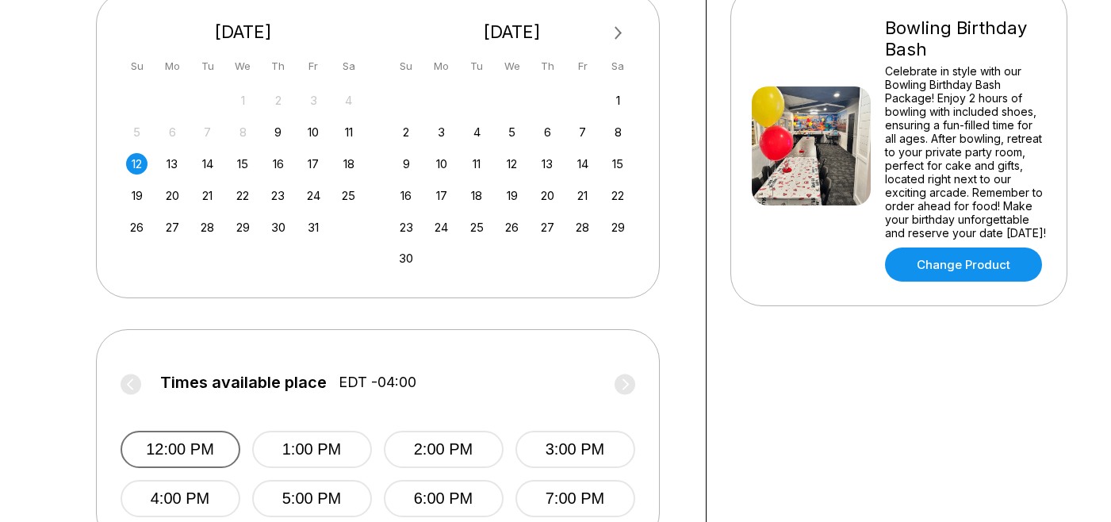
click at [209, 451] on button "12:00 PM" at bounding box center [181, 449] width 120 height 37
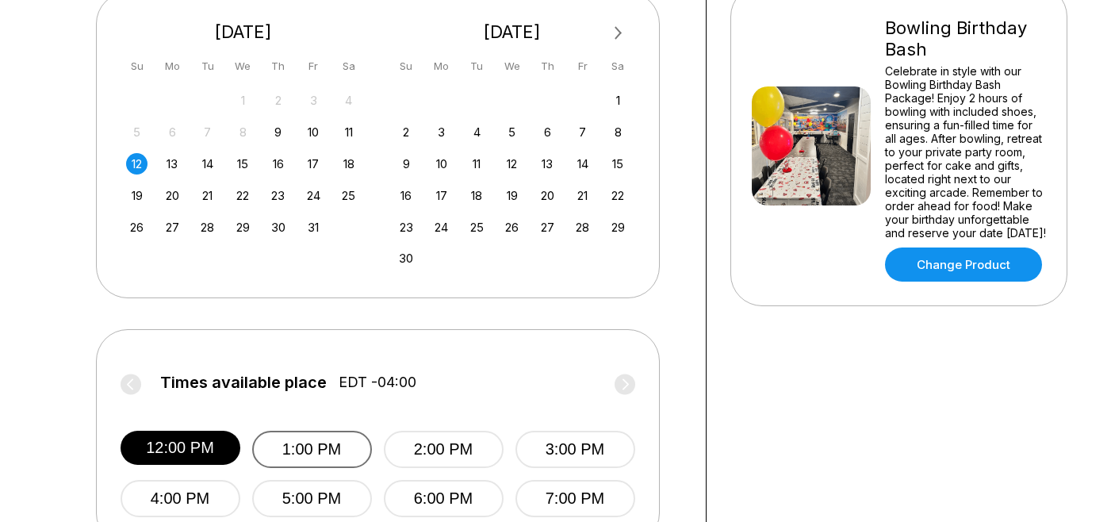
click at [336, 447] on button "1:00 PM" at bounding box center [312, 449] width 120 height 37
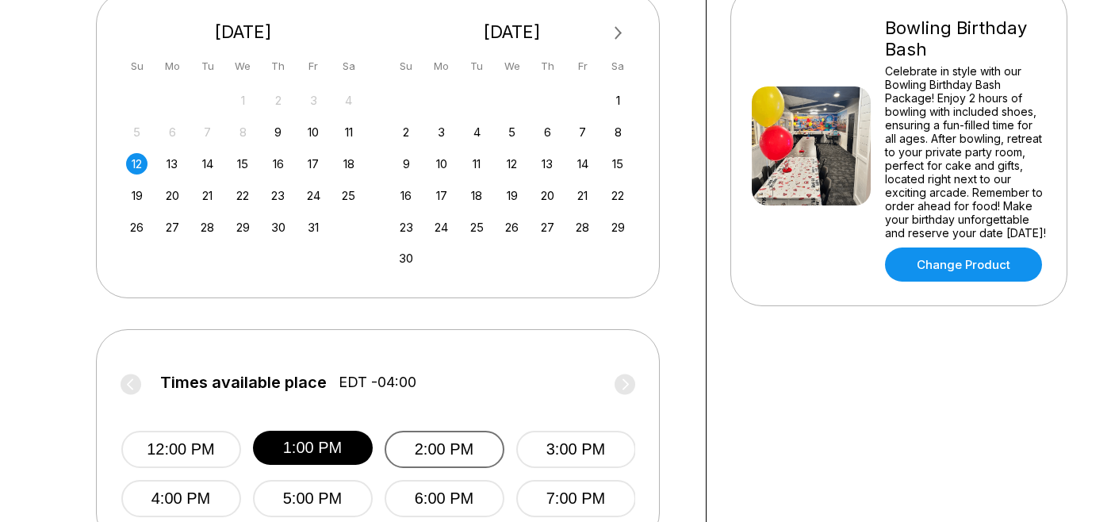
click at [480, 438] on button "2:00 PM" at bounding box center [444, 449] width 120 height 37
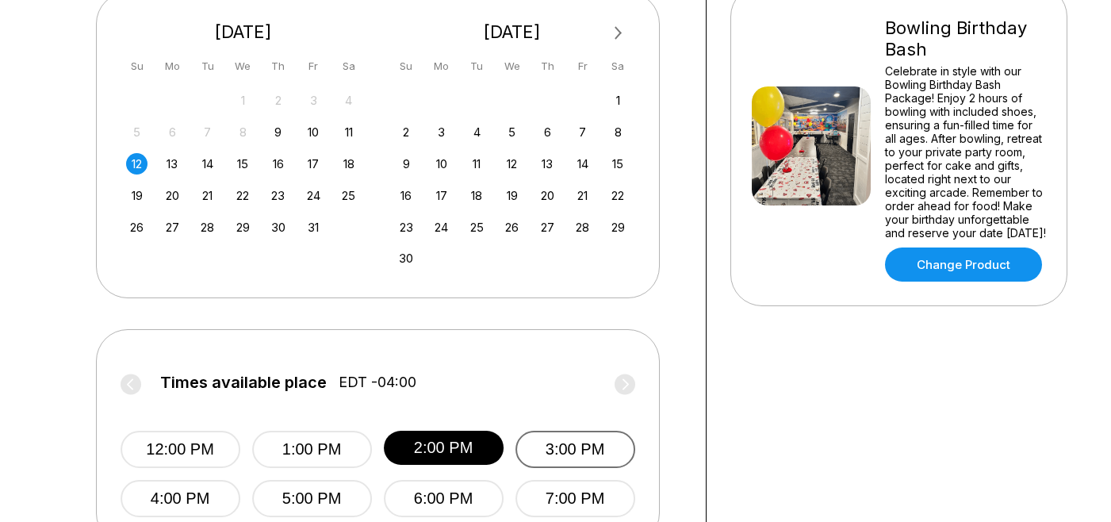
click at [580, 445] on button "3:00 PM" at bounding box center [575, 449] width 120 height 37
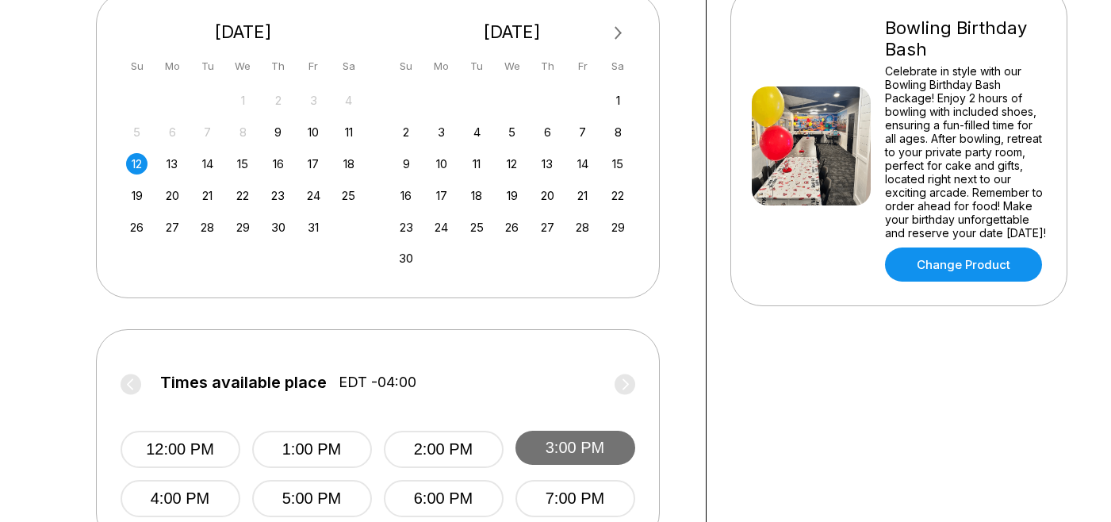
scroll to position [423, 0]
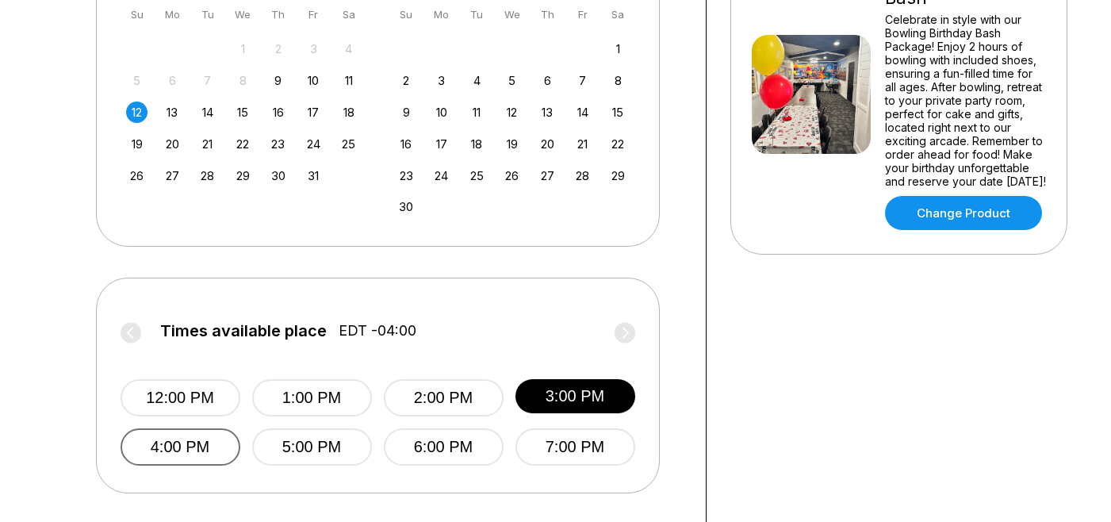
click at [193, 442] on button "4:00 PM" at bounding box center [181, 446] width 120 height 37
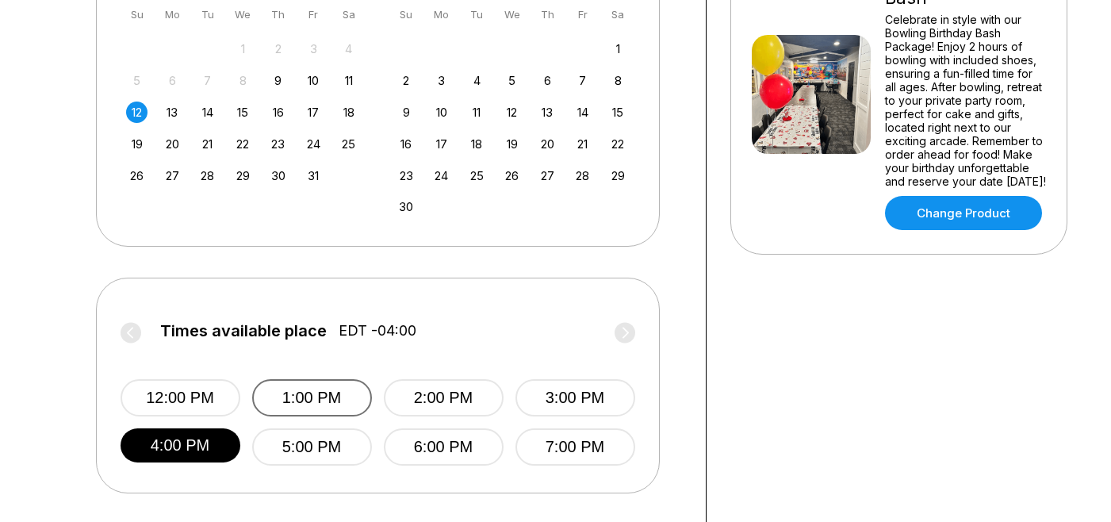
click at [270, 408] on button "1:00 PM" at bounding box center [312, 397] width 120 height 37
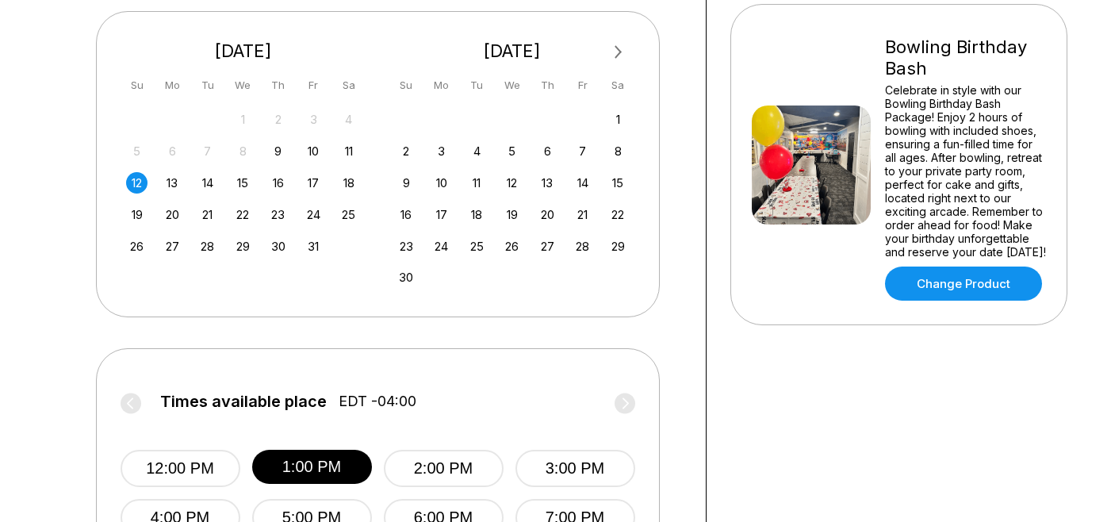
scroll to position [354, 0]
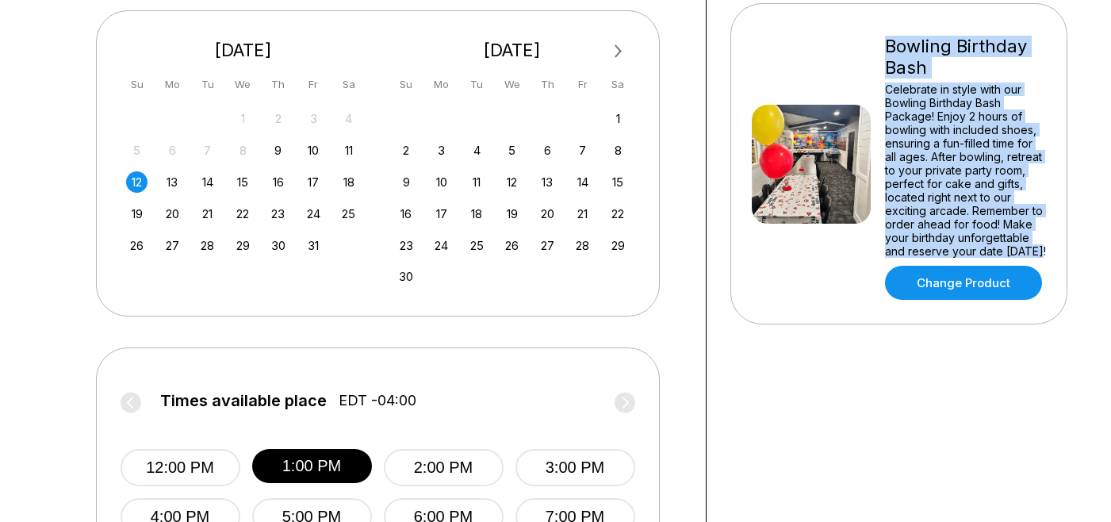
drag, startPoint x: 1035, startPoint y: 252, endPoint x: 889, endPoint y: 44, distance: 253.8
click at [889, 44] on div "Bowling Birthday Bash Celebrate in style with our Bowling Birthday Bash Package…" at bounding box center [965, 164] width 161 height 272
click at [842, 46] on div "Bowling Birthday Bash Celebrate in style with our Bowling Birthday Bash Package…" at bounding box center [899, 164] width 294 height 272
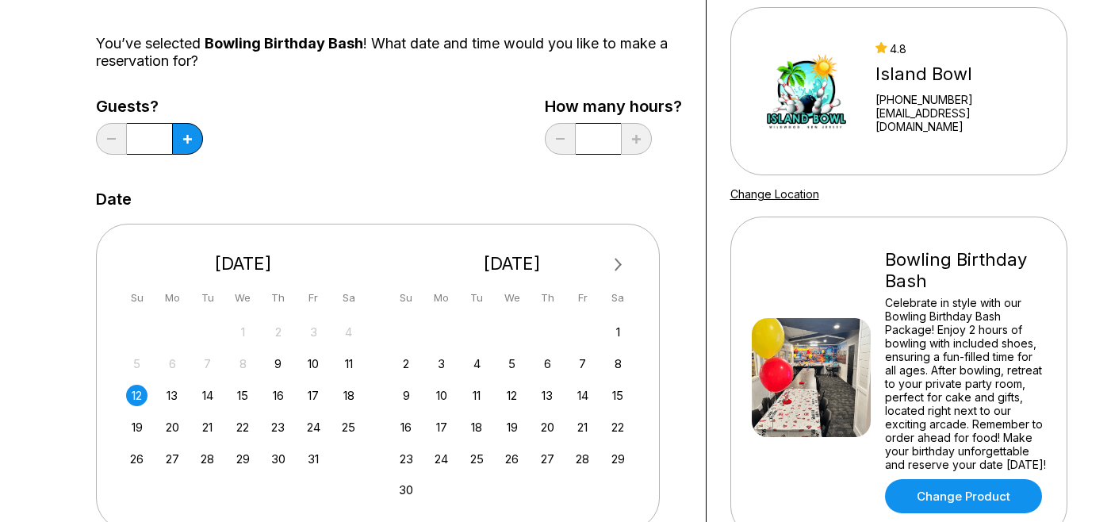
scroll to position [134, 0]
